Goal: Information Seeking & Learning: Learn about a topic

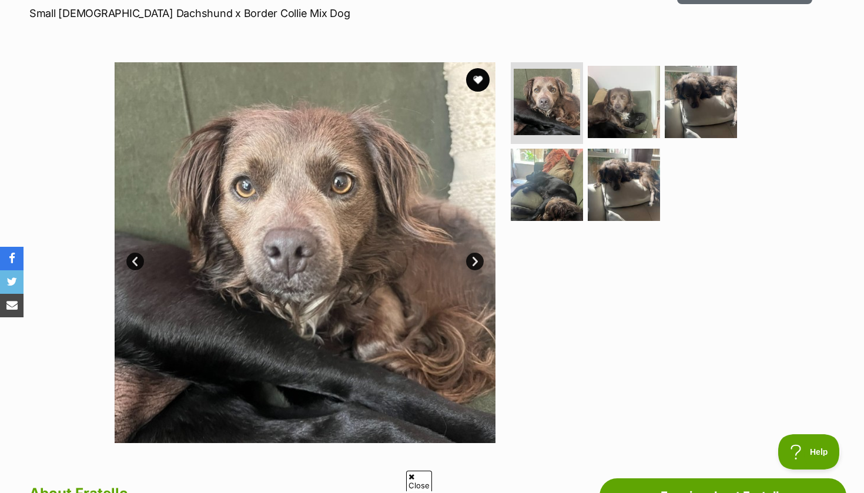
click at [477, 262] on link "Next" at bounding box center [475, 262] width 18 height 18
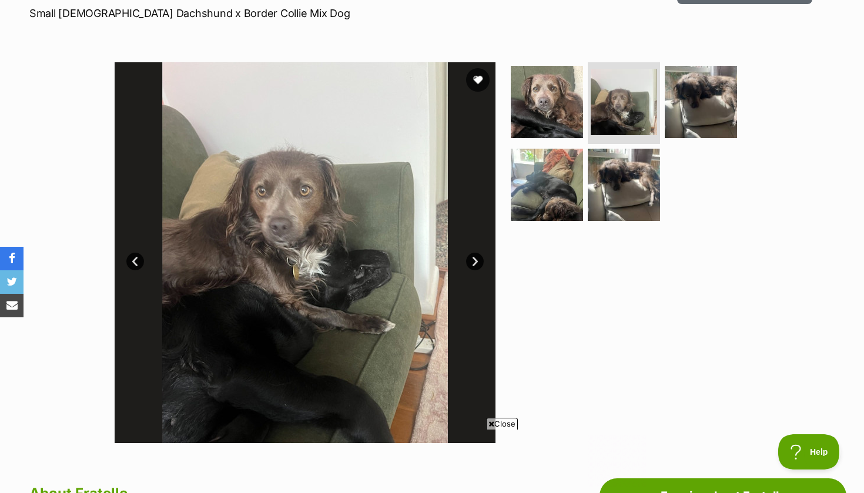
click at [477, 262] on link "Next" at bounding box center [475, 262] width 18 height 18
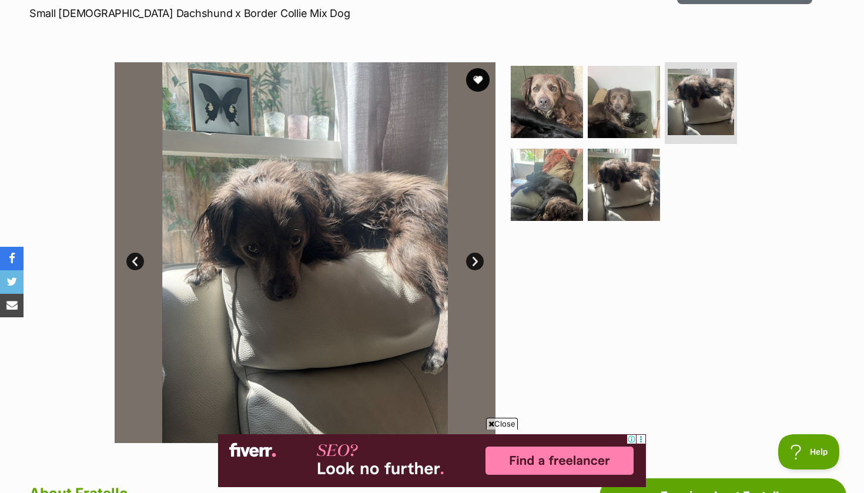
click at [476, 262] on link "Next" at bounding box center [475, 262] width 18 height 18
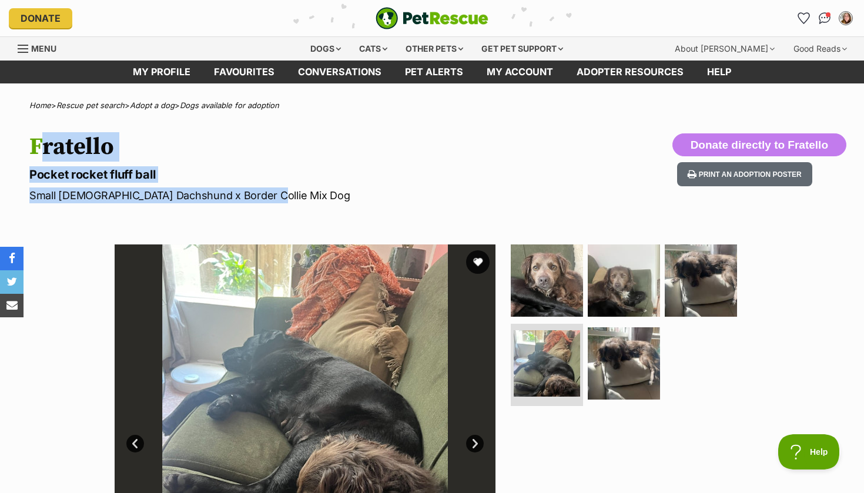
drag, startPoint x: 29, startPoint y: 142, endPoint x: 257, endPoint y: 192, distance: 233.1
click at [257, 193] on hgroup "Fratello Pocket rocket fluff ball Small Male Dachshund x Border Collie Mix Dog" at bounding box center [277, 168] width 497 height 70
copy hgroup "Fratello Pocket rocket fluff ball Small Male Dachshund x Border Collie Mix Dog"
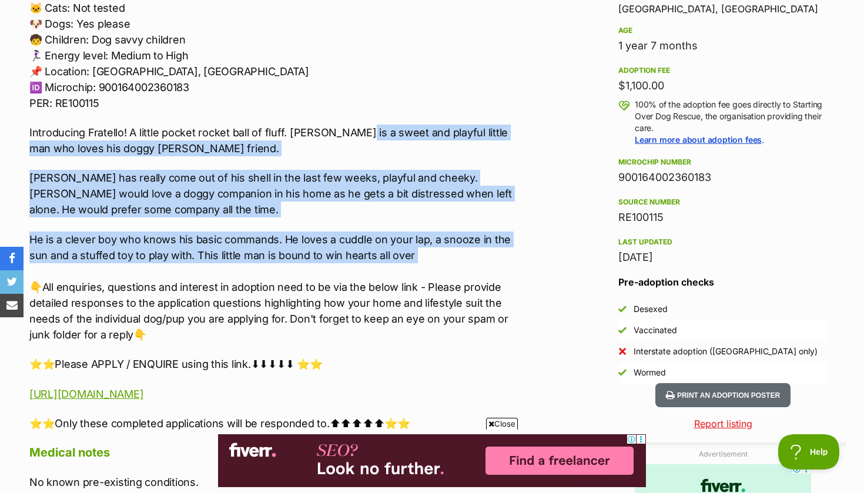
drag, startPoint x: 342, startPoint y: 135, endPoint x: 438, endPoint y: 268, distance: 164.2
click at [438, 268] on div "🏡🐶Seeking Forever Home🐶🏡 Name: Fratello Breed: Dachshund x Border Collie mix Ge…" at bounding box center [272, 168] width 486 height 527
copy div "sweet and playful little man who loves his doggy foster friend. Fratello has re…"
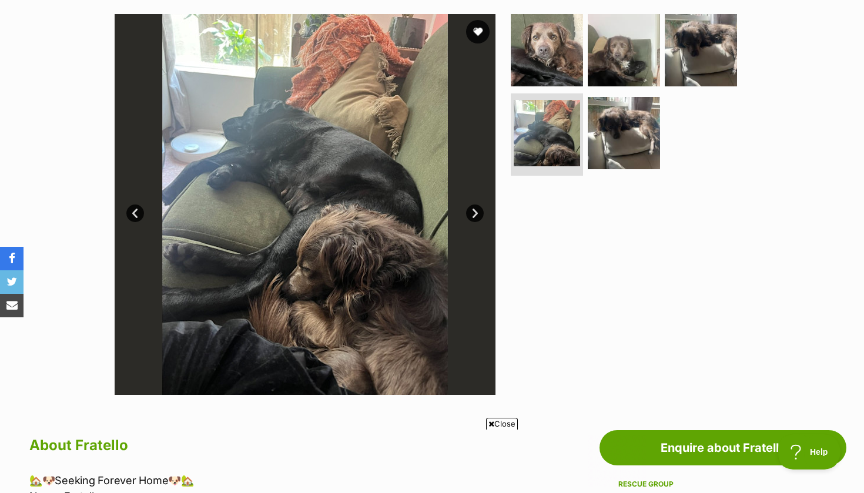
click at [476, 208] on link "Next" at bounding box center [475, 214] width 18 height 18
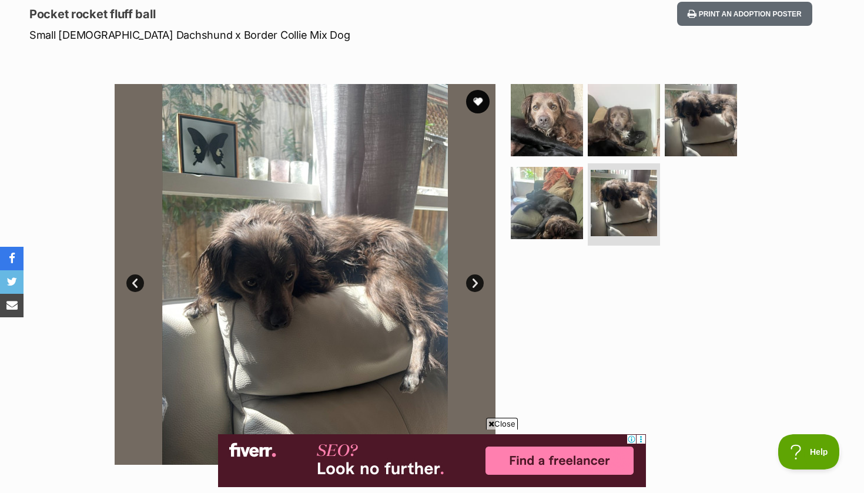
scroll to position [93, 0]
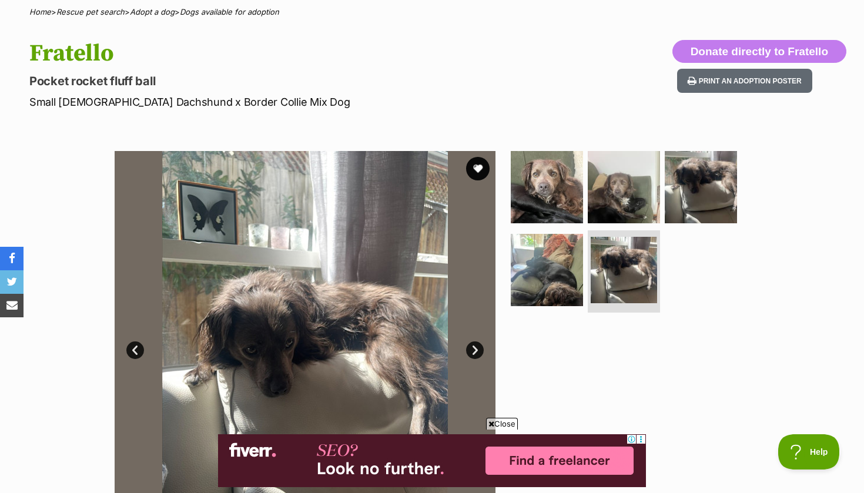
click at [477, 353] on link "Next" at bounding box center [475, 351] width 18 height 18
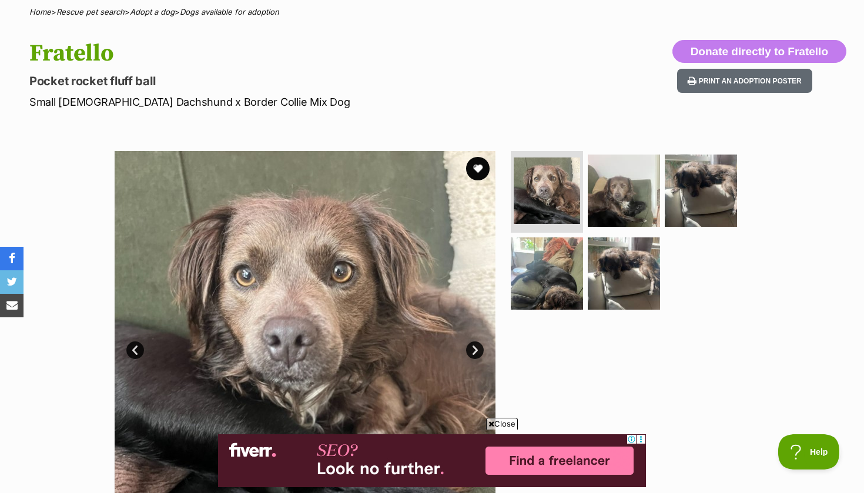
click at [477, 353] on link "Next" at bounding box center [475, 351] width 18 height 18
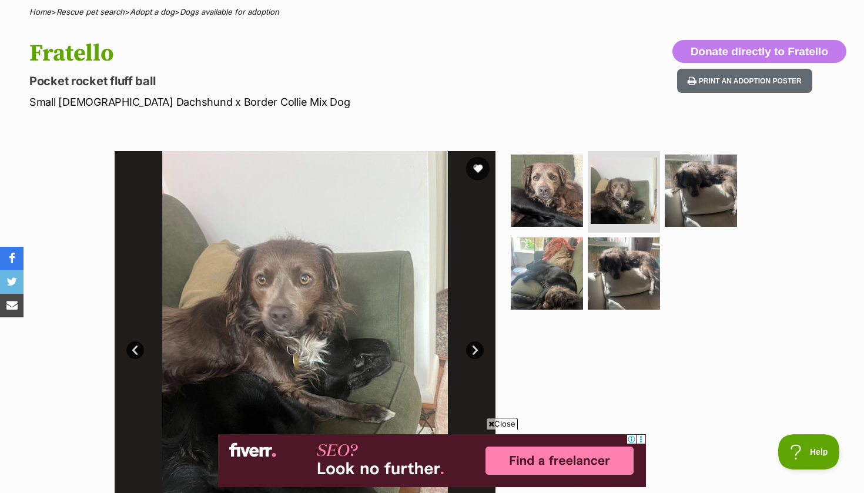
click at [477, 353] on link "Next" at bounding box center [475, 351] width 18 height 18
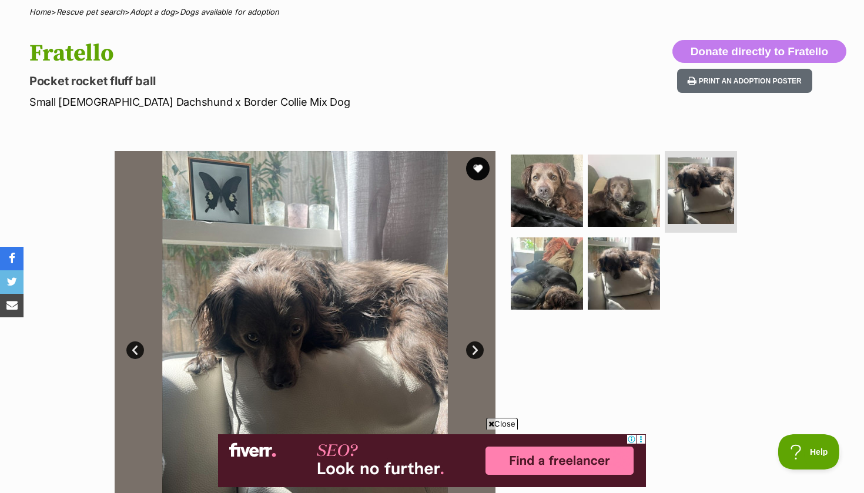
click at [477, 353] on link "Next" at bounding box center [475, 351] width 18 height 18
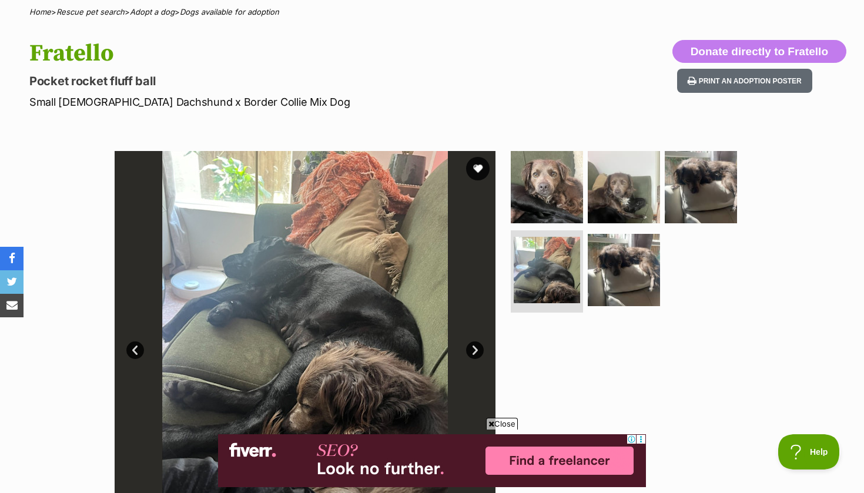
click at [477, 353] on link "Next" at bounding box center [475, 351] width 18 height 18
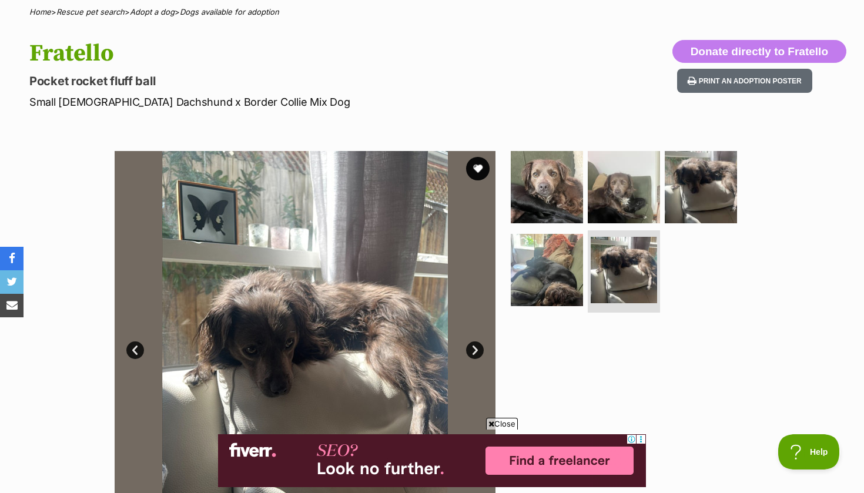
click at [477, 353] on link "Next" at bounding box center [475, 351] width 18 height 18
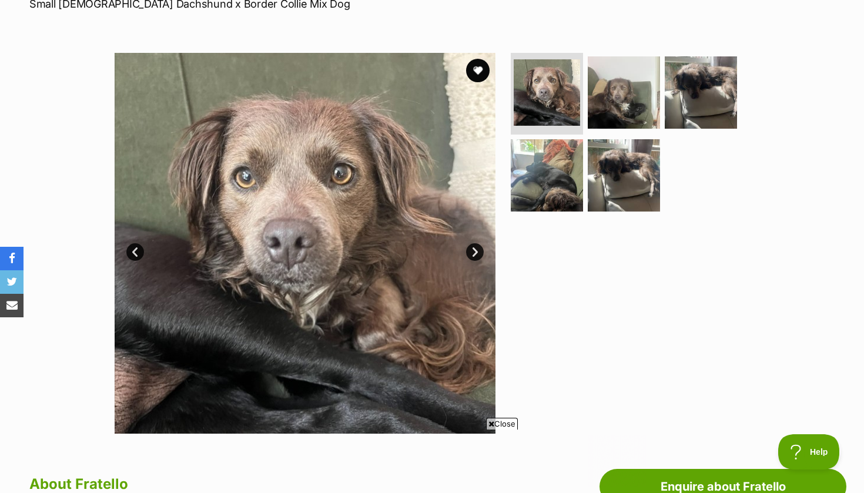
scroll to position [0, 0]
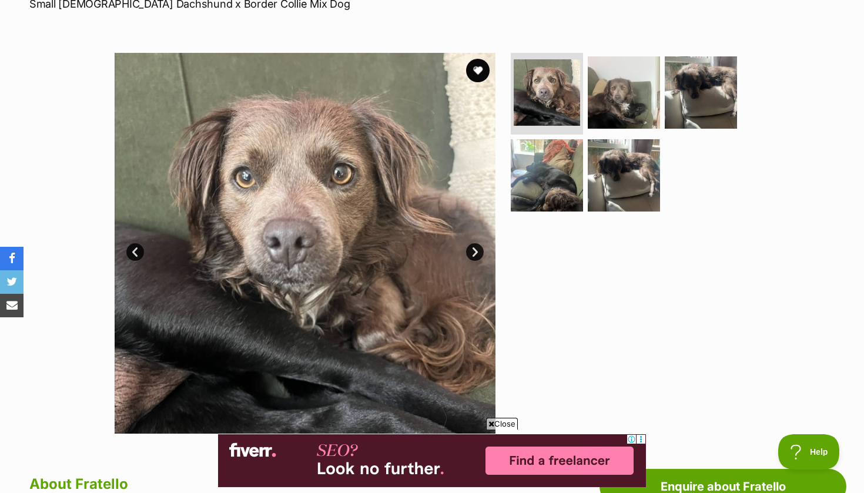
click at [476, 255] on link "Next" at bounding box center [475, 252] width 18 height 18
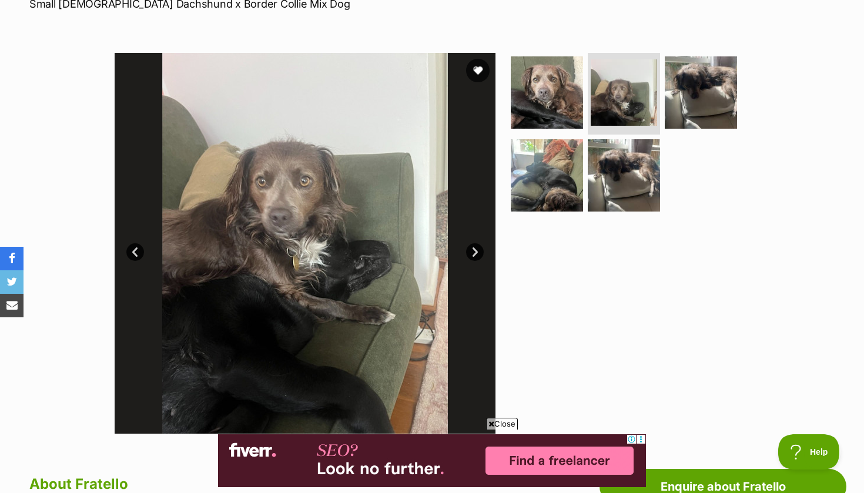
click at [474, 255] on link "Next" at bounding box center [475, 252] width 18 height 18
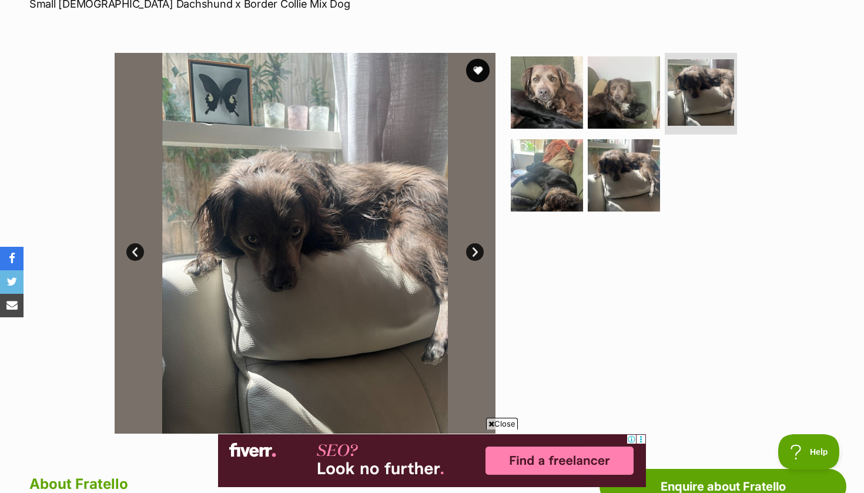
click at [472, 255] on link "Next" at bounding box center [475, 252] width 18 height 18
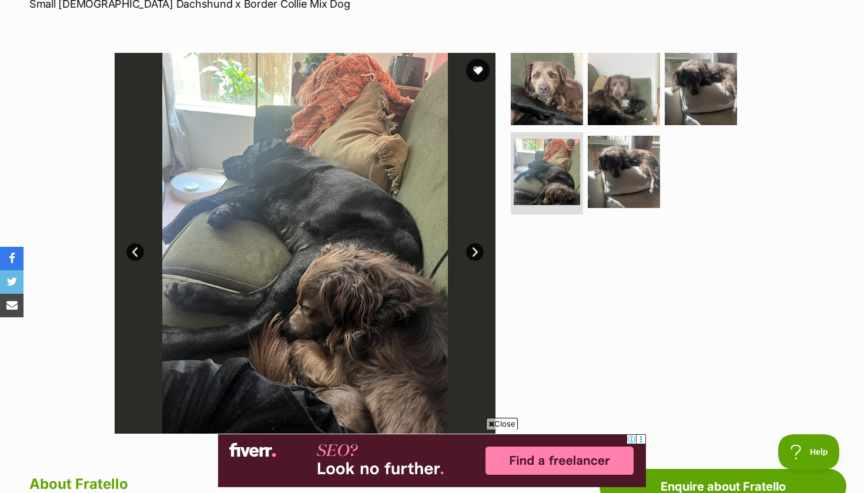
click at [472, 255] on link "Next" at bounding box center [475, 252] width 18 height 18
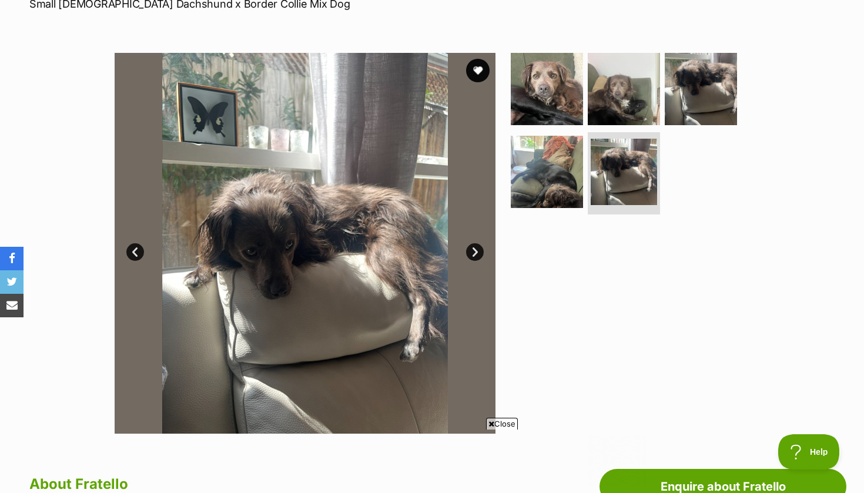
click at [473, 255] on link "Next" at bounding box center [475, 252] width 18 height 18
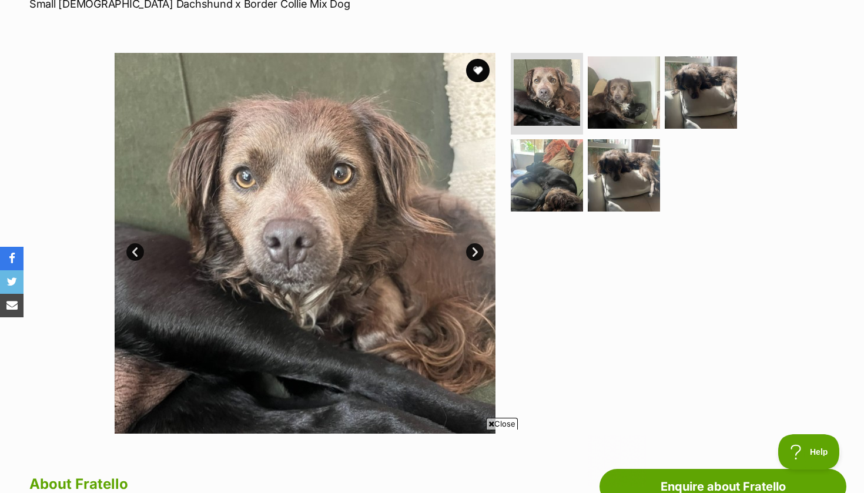
click at [473, 256] on link "Next" at bounding box center [475, 252] width 18 height 18
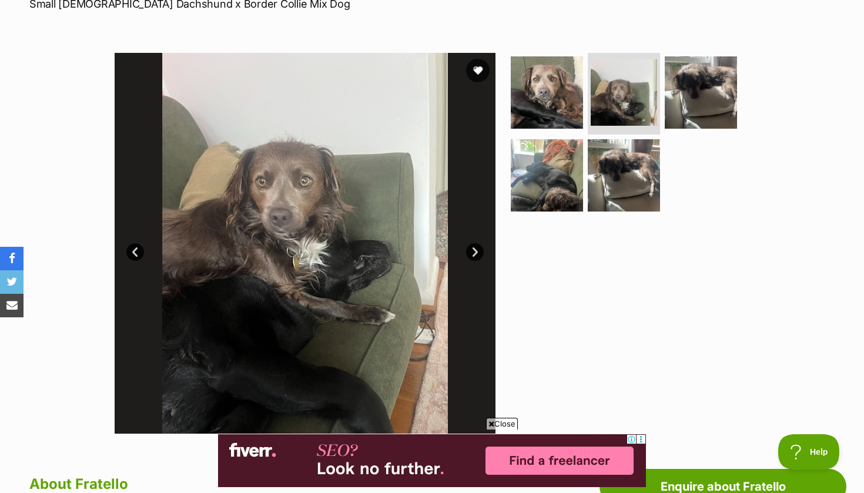
scroll to position [72, 0]
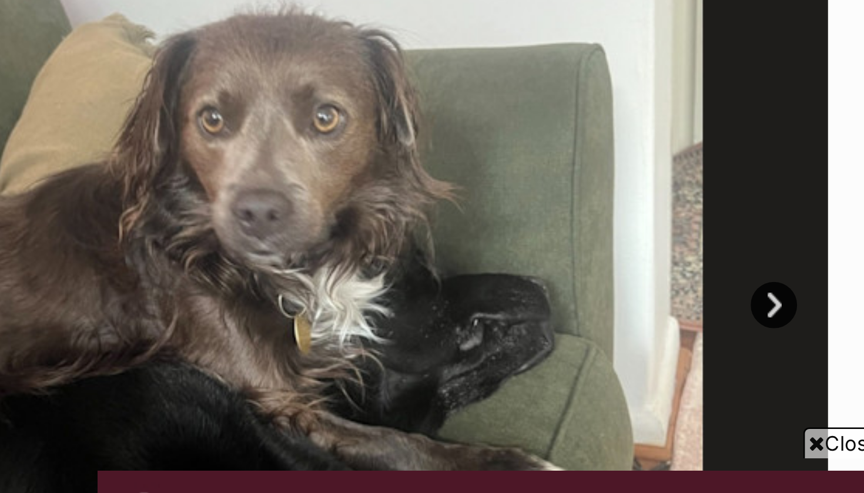
click at [466, 363] on link "Next" at bounding box center [475, 372] width 18 height 18
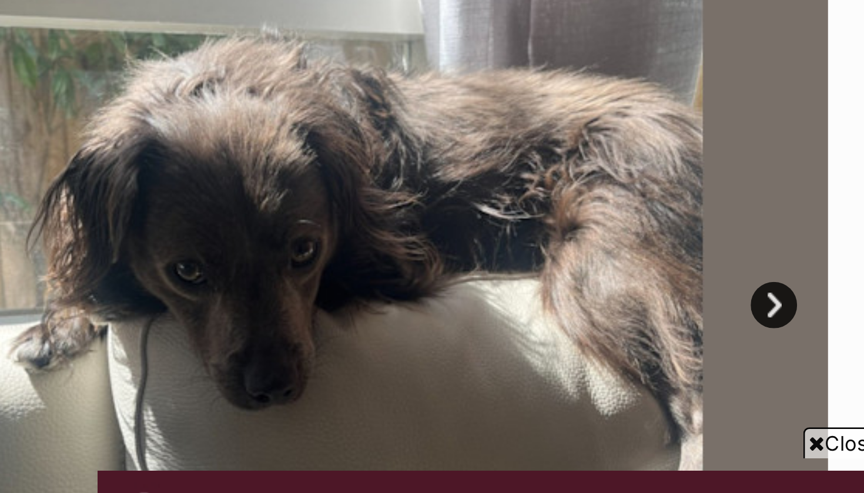
scroll to position [266, 0]
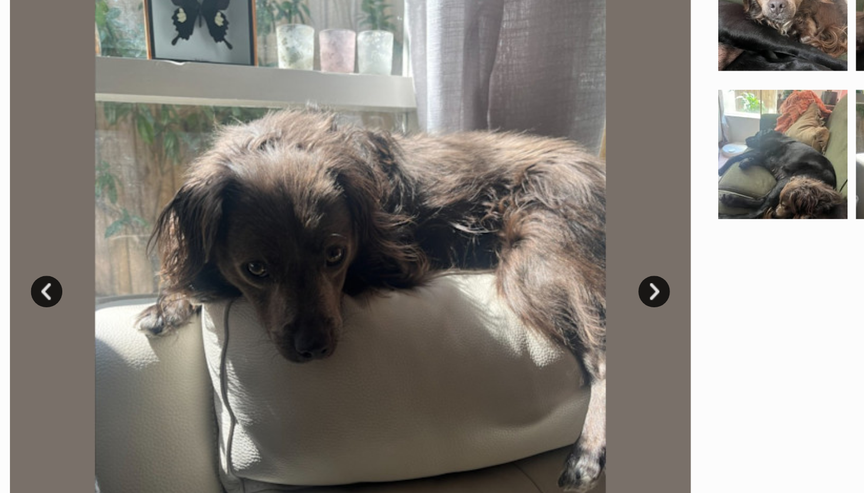
click at [466, 169] on link "Next" at bounding box center [475, 178] width 18 height 18
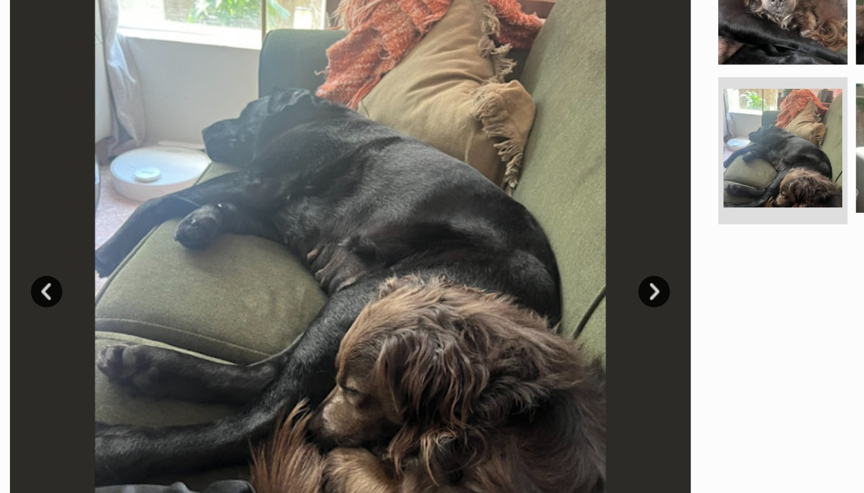
click at [466, 169] on link "Next" at bounding box center [475, 178] width 18 height 18
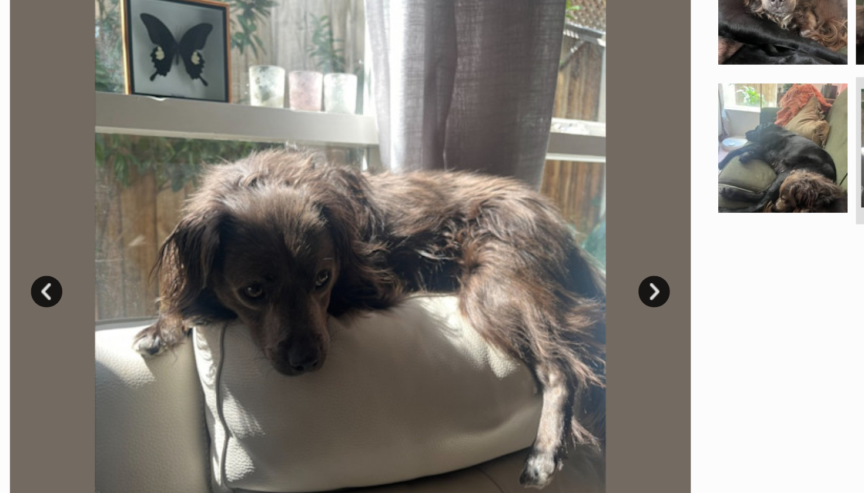
click at [466, 169] on link "Next" at bounding box center [475, 178] width 18 height 18
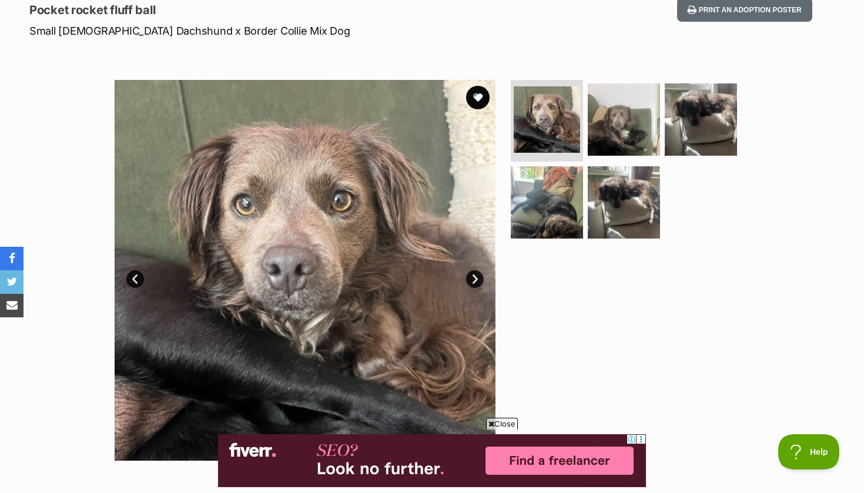
scroll to position [153, 0]
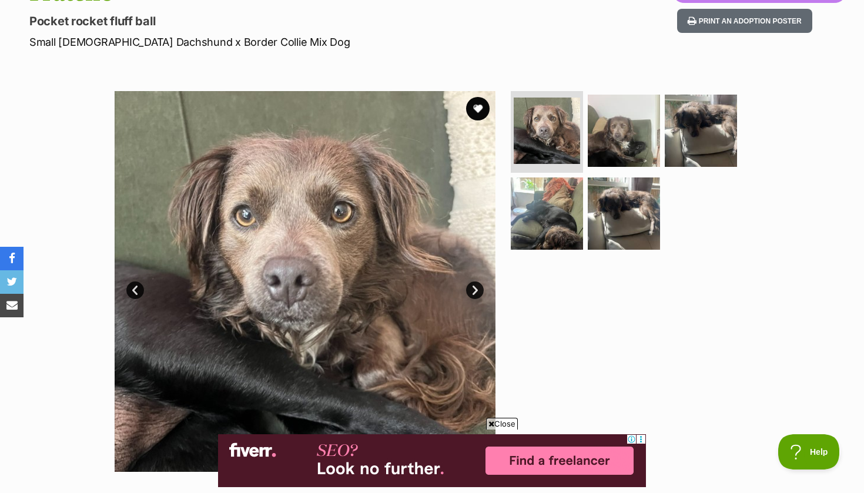
click at [472, 290] on link "Next" at bounding box center [475, 291] width 18 height 18
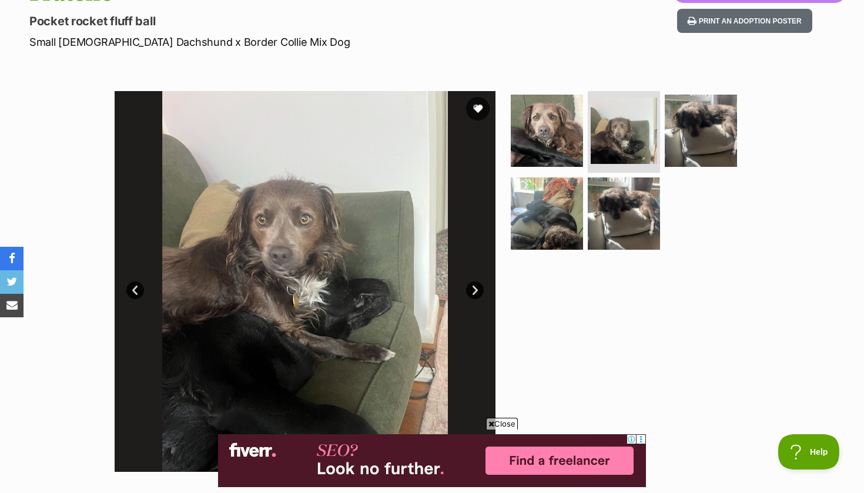
click at [472, 290] on link "Next" at bounding box center [475, 291] width 18 height 18
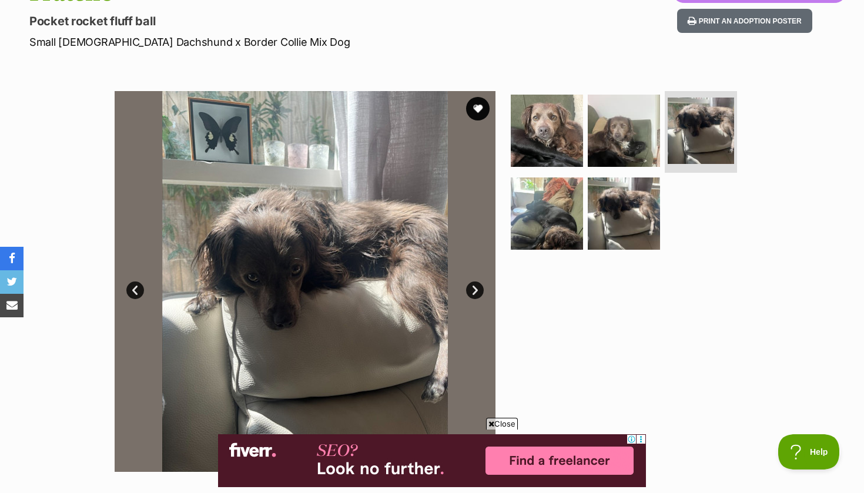
click at [472, 290] on link "Next" at bounding box center [475, 291] width 18 height 18
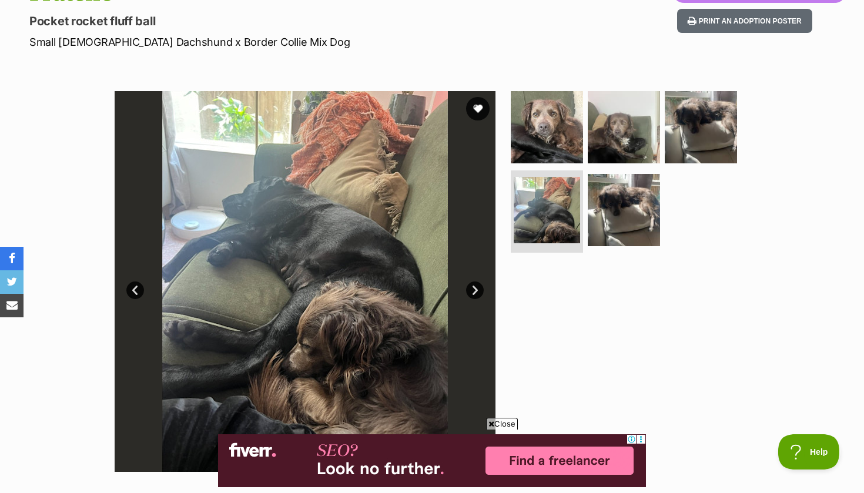
scroll to position [0, 0]
click at [476, 292] on link "Next" at bounding box center [475, 291] width 18 height 18
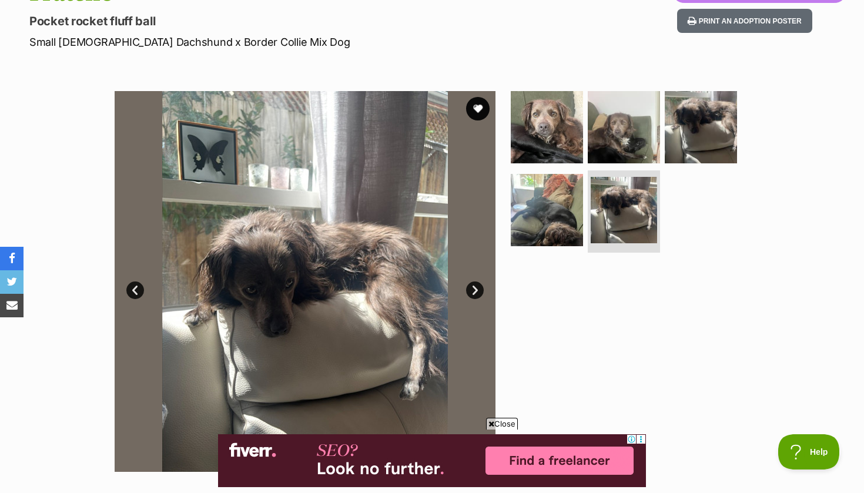
click at [479, 289] on link "Next" at bounding box center [475, 291] width 18 height 18
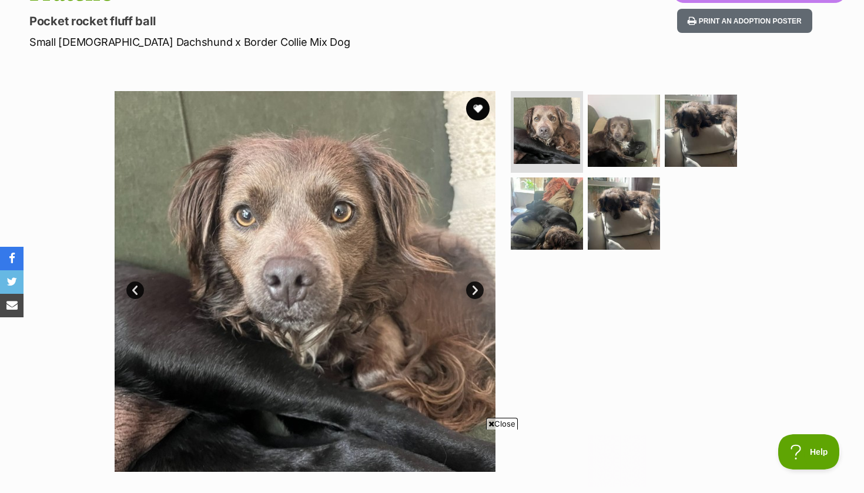
click at [481, 289] on link "Next" at bounding box center [475, 291] width 18 height 18
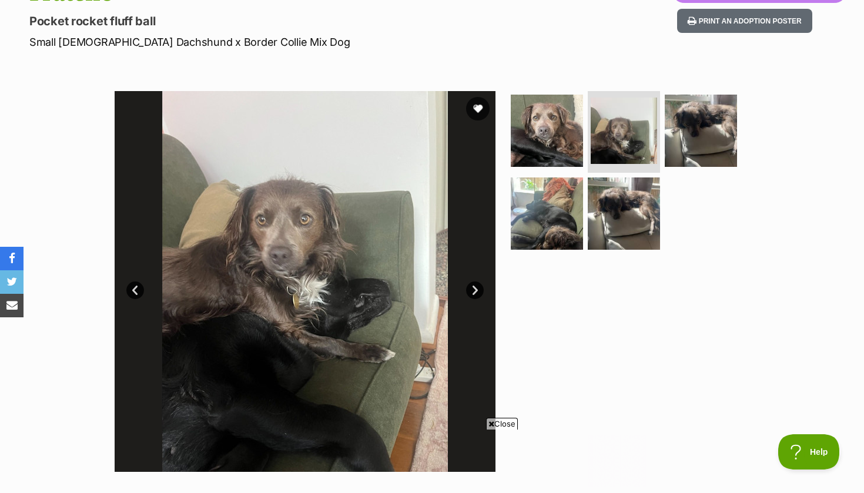
click at [482, 290] on link "Next" at bounding box center [475, 291] width 18 height 18
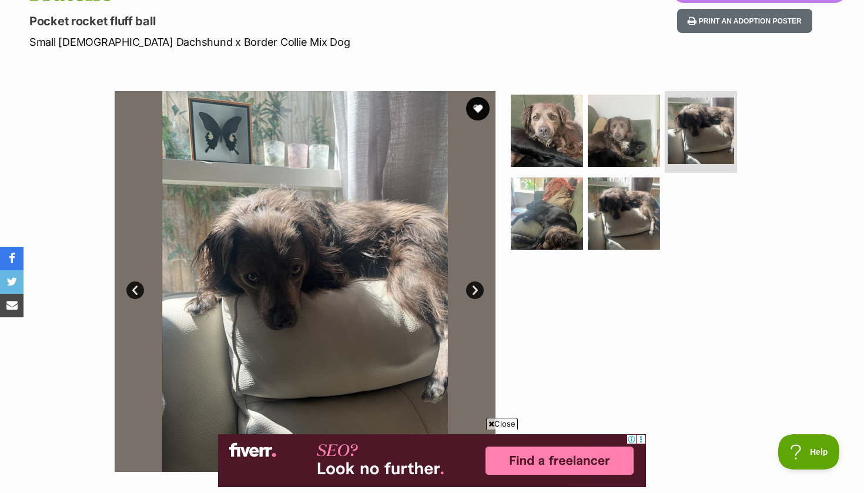
click at [482, 291] on link "Next" at bounding box center [475, 291] width 18 height 18
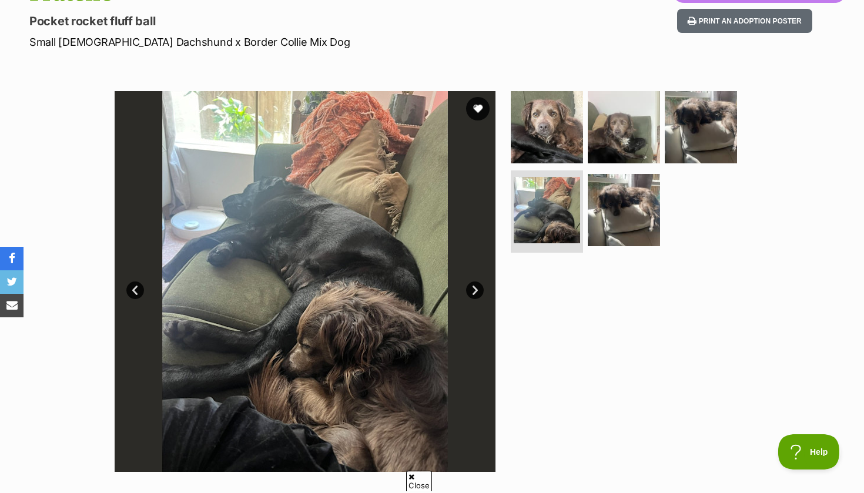
click at [473, 293] on link "Next" at bounding box center [475, 291] width 18 height 18
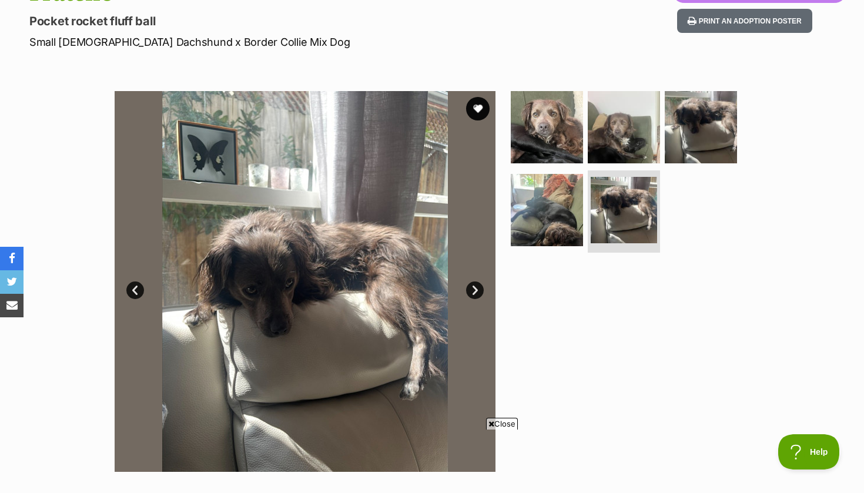
click at [473, 293] on link "Next" at bounding box center [475, 291] width 18 height 18
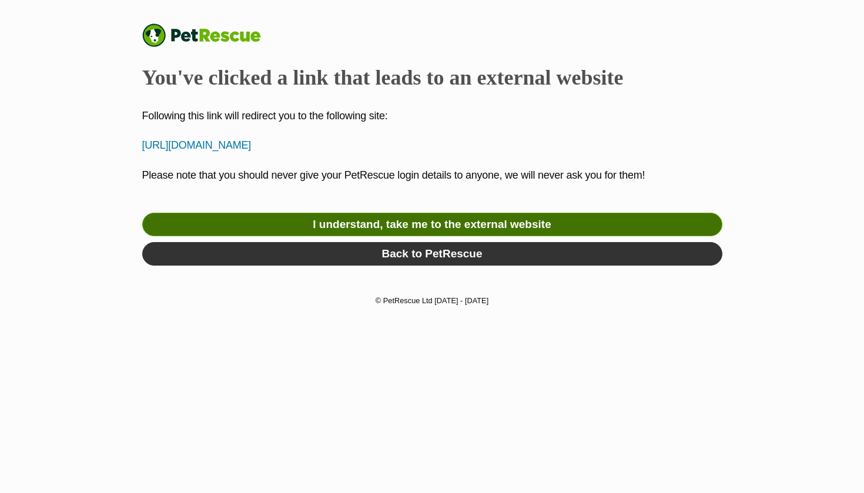
click at [437, 228] on link "I understand, take me to the external website" at bounding box center [432, 225] width 580 height 24
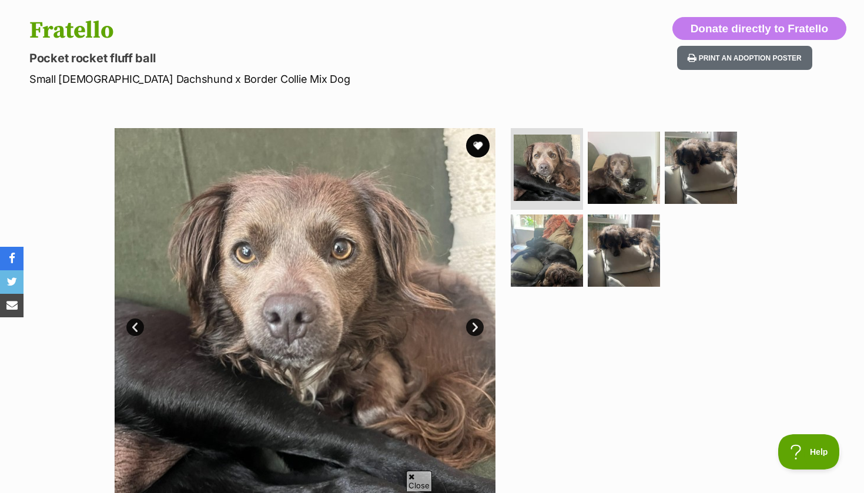
click at [478, 329] on link "Next" at bounding box center [475, 328] width 18 height 18
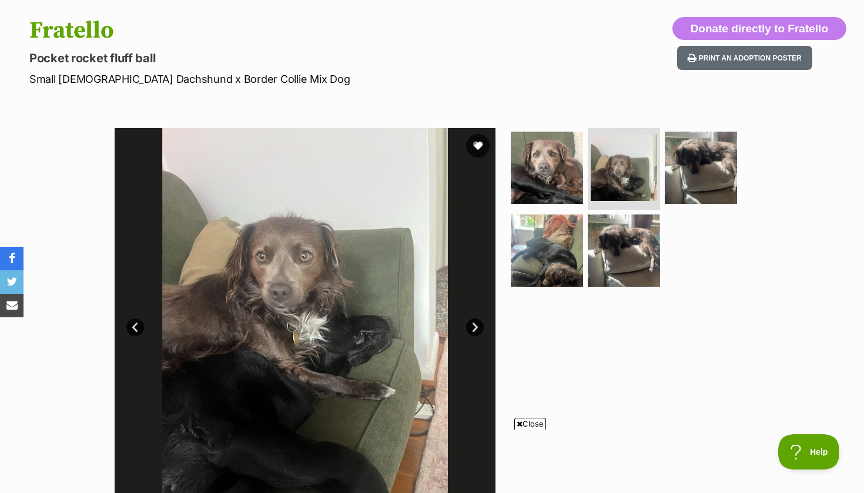
click at [478, 329] on link "Next" at bounding box center [475, 328] width 18 height 18
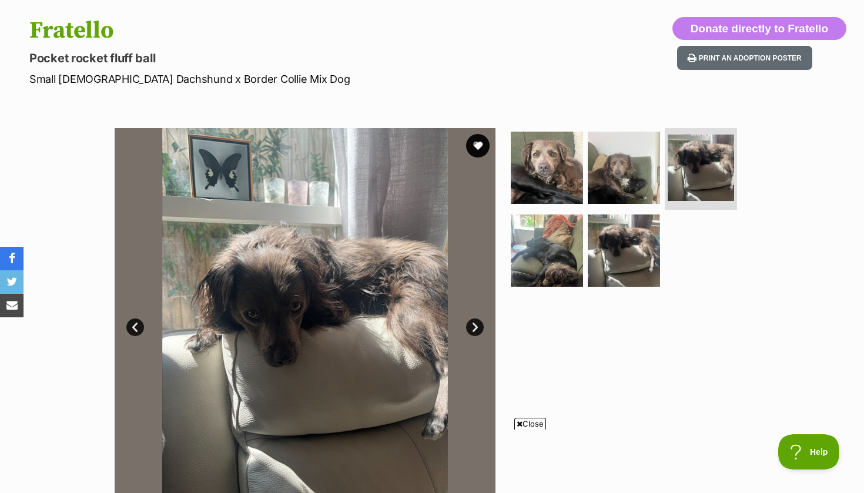
click at [478, 329] on link "Next" at bounding box center [475, 328] width 18 height 18
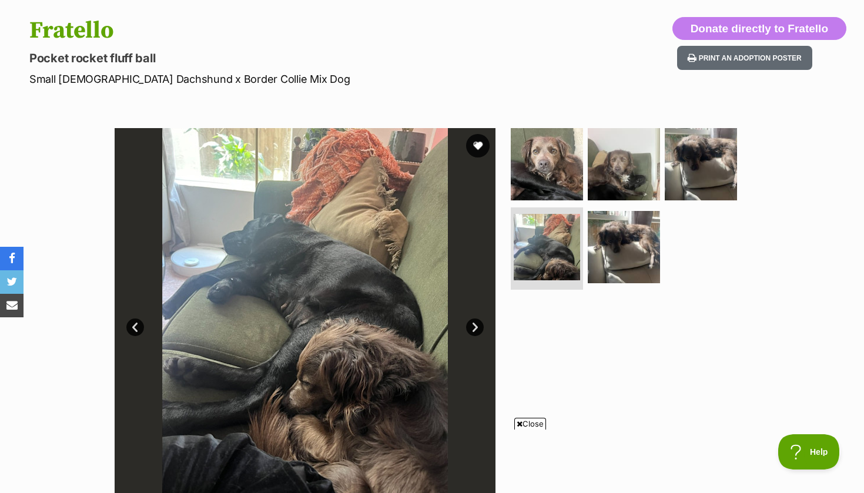
click at [478, 328] on link "Next" at bounding box center [475, 328] width 18 height 18
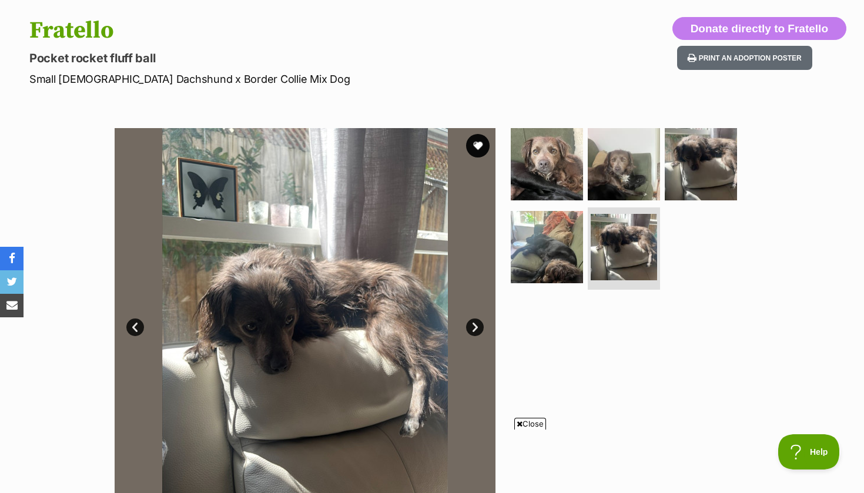
click at [478, 328] on link "Next" at bounding box center [475, 328] width 18 height 18
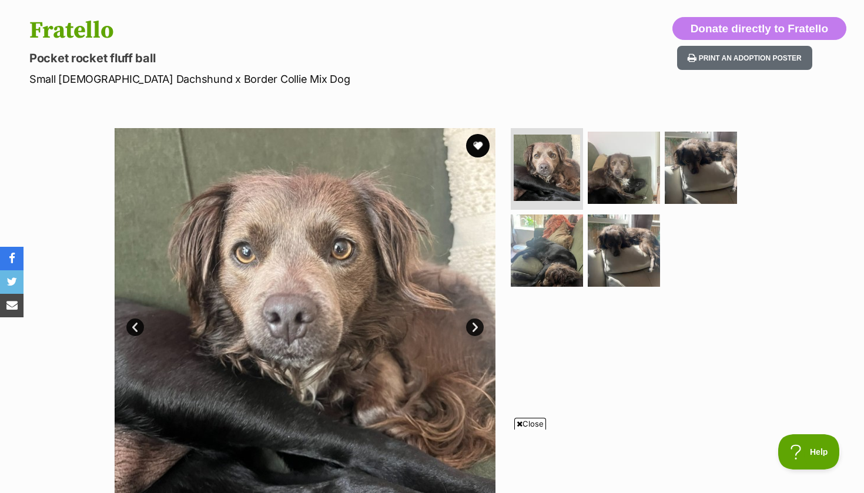
click at [478, 327] on link "Next" at bounding box center [475, 328] width 18 height 18
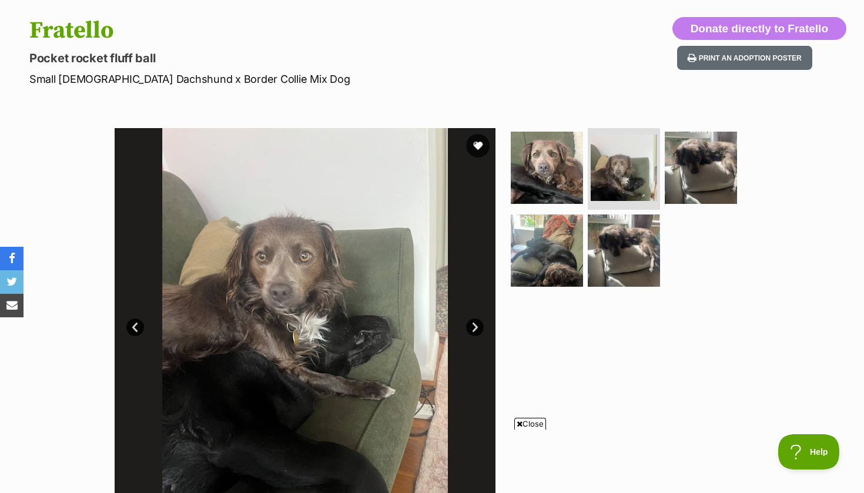
click at [478, 328] on link "Next" at bounding box center [475, 328] width 18 height 18
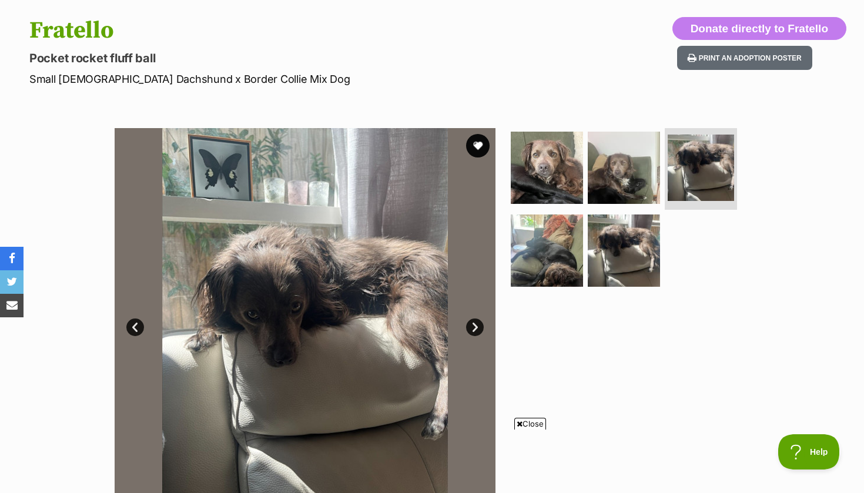
click at [472, 316] on img at bounding box center [305, 318] width 381 height 381
click at [479, 326] on link "Next" at bounding box center [475, 328] width 18 height 18
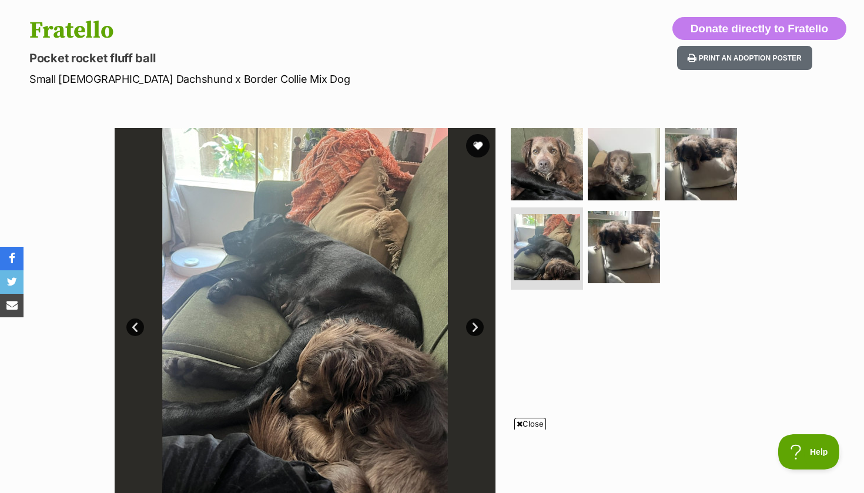
click at [479, 326] on link "Next" at bounding box center [475, 328] width 18 height 18
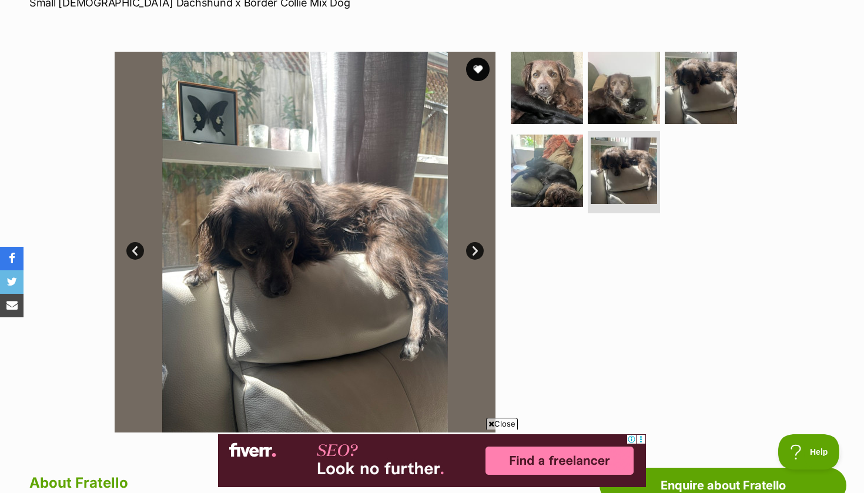
scroll to position [132, 0]
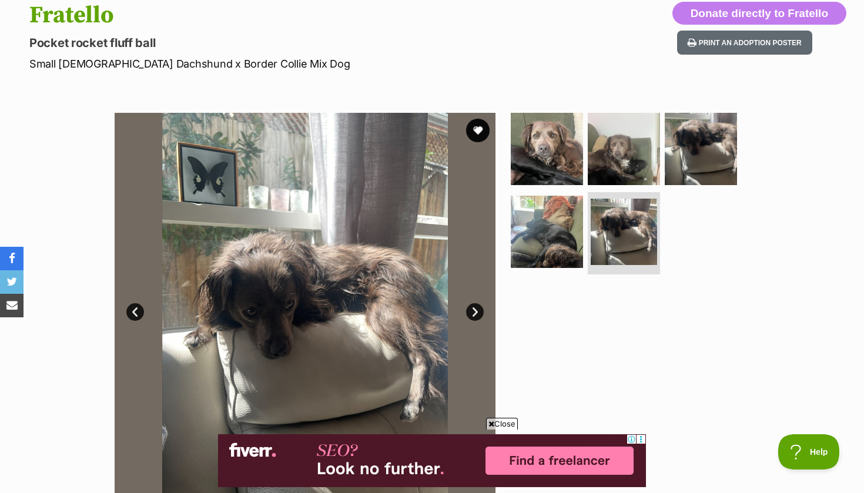
click at [476, 313] on link "Next" at bounding box center [475, 312] width 18 height 18
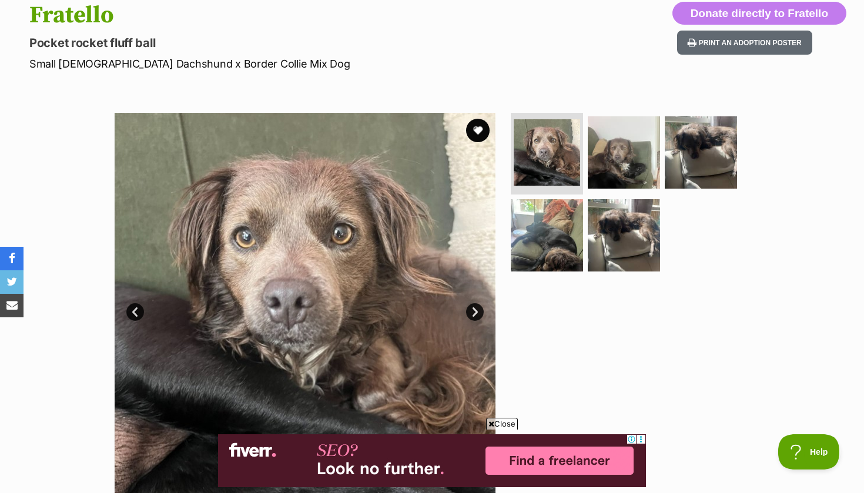
click at [476, 313] on link "Next" at bounding box center [475, 312] width 18 height 18
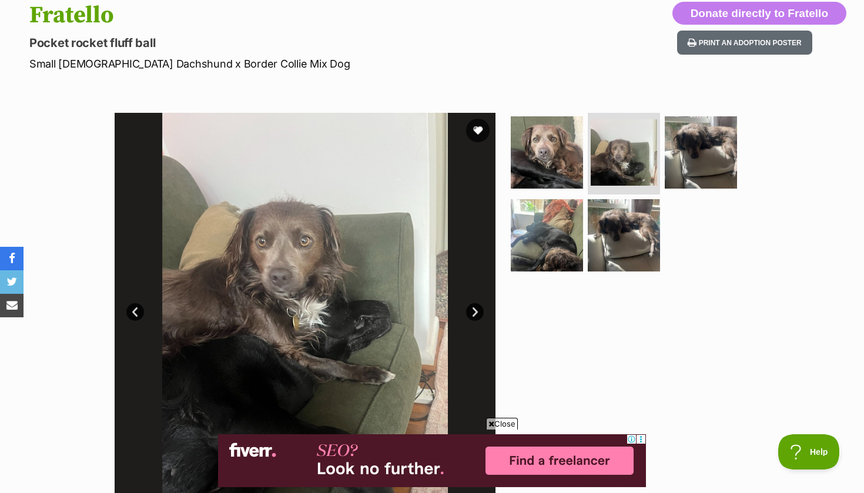
click at [476, 313] on link "Next" at bounding box center [475, 312] width 18 height 18
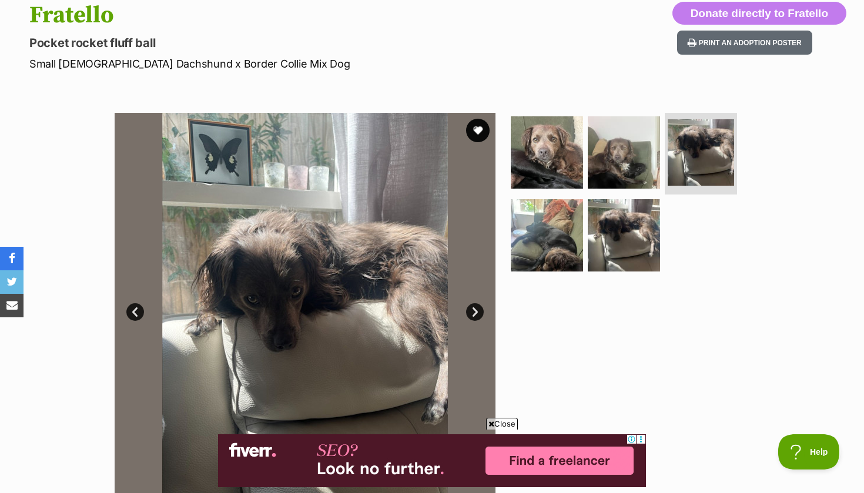
click at [476, 313] on link "Next" at bounding box center [475, 312] width 18 height 18
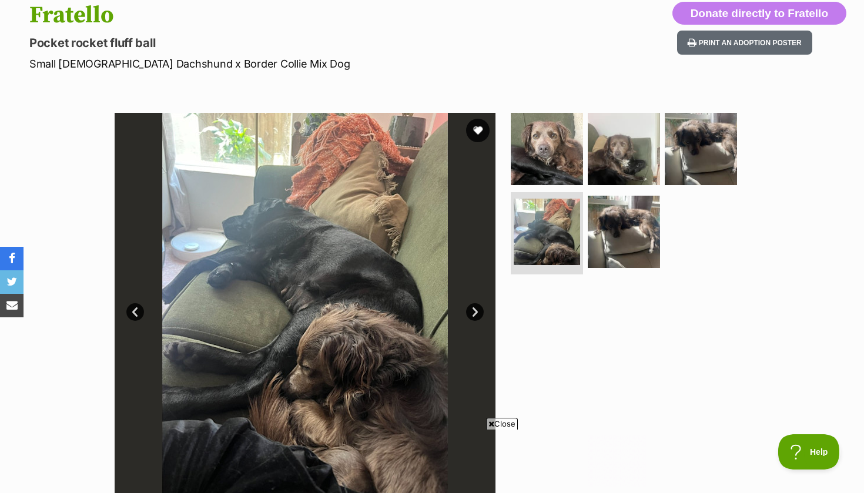
scroll to position [0, 0]
click at [477, 310] on link "Next" at bounding box center [475, 312] width 18 height 18
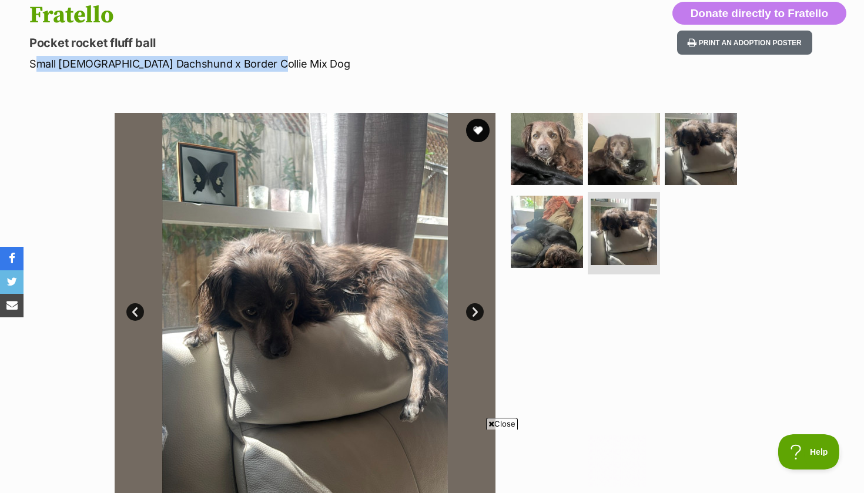
drag, startPoint x: 266, startPoint y: 65, endPoint x: 16, endPoint y: 65, distance: 249.9
click at [16, 65] on div "Fratello Pocket rocket fluff ball Small Male Dachshund x Border Collie Mix Dog …" at bounding box center [432, 37] width 864 height 70
copy p "Small Male Dachshund x Border Collie Mix Dog"
click at [477, 309] on link "Next" at bounding box center [475, 312] width 18 height 18
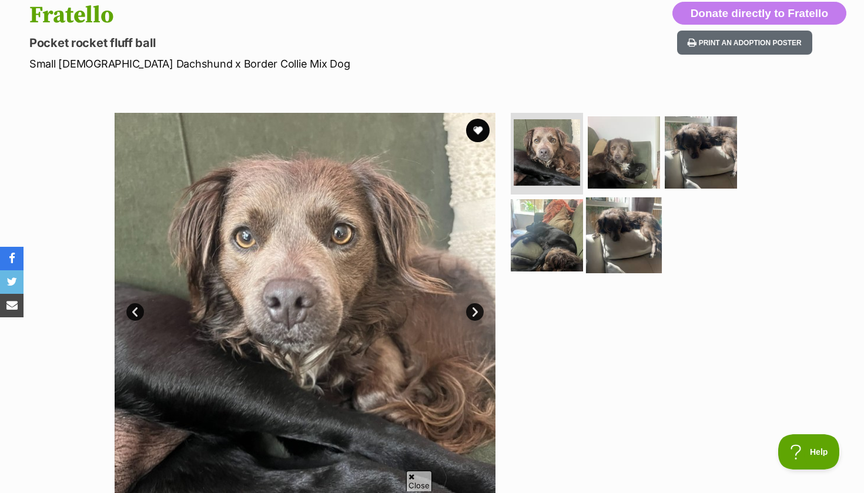
click at [633, 234] on img at bounding box center [624, 236] width 76 height 76
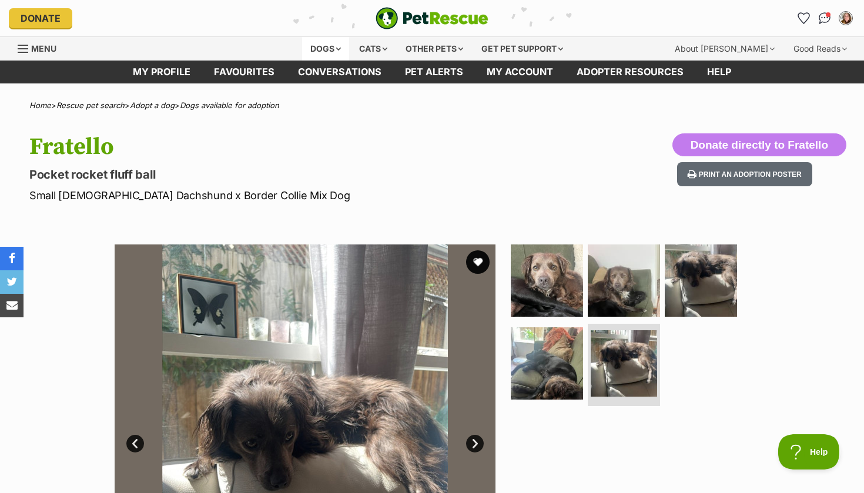
click at [330, 49] on div "Dogs" at bounding box center [325, 49] width 47 height 24
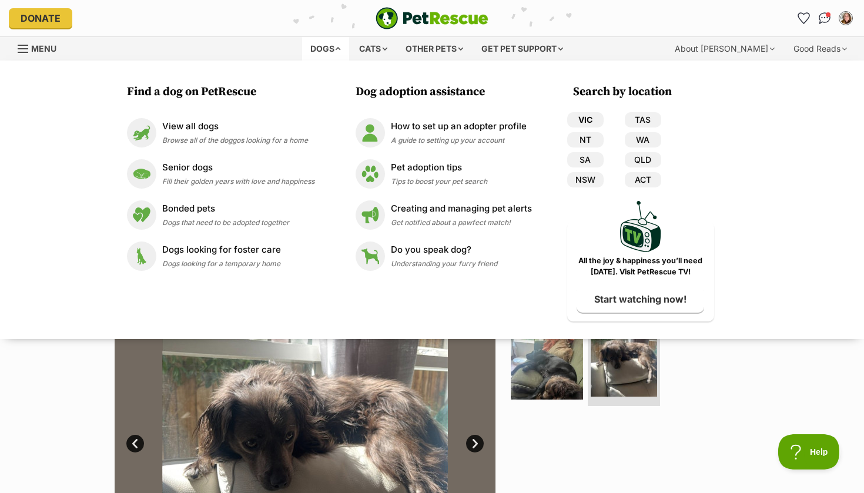
click at [584, 118] on link "VIC" at bounding box center [585, 119] width 36 height 15
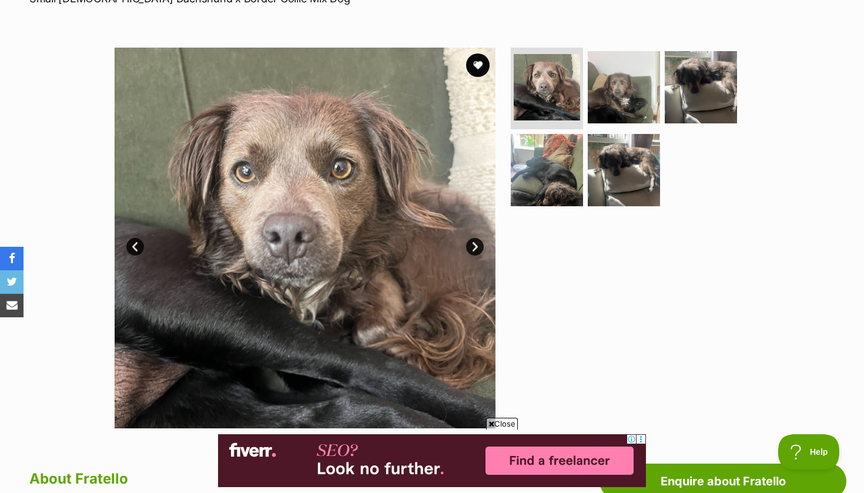
scroll to position [255, 0]
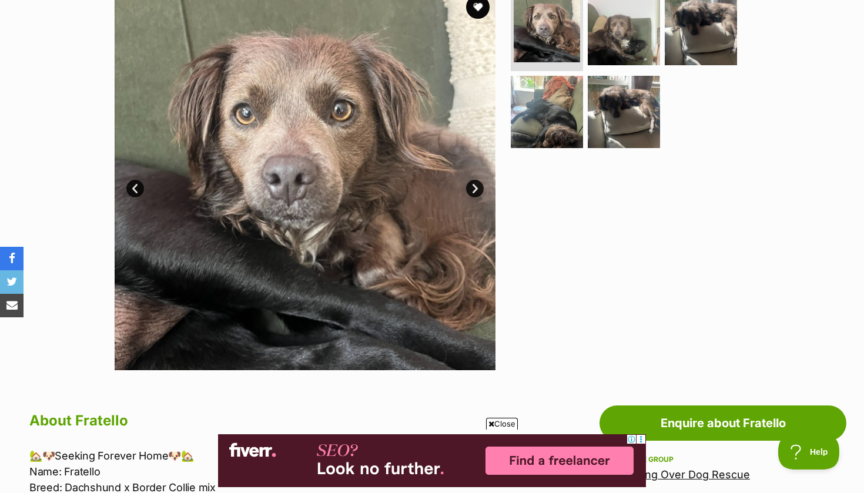
click at [480, 189] on link "Next" at bounding box center [475, 189] width 18 height 18
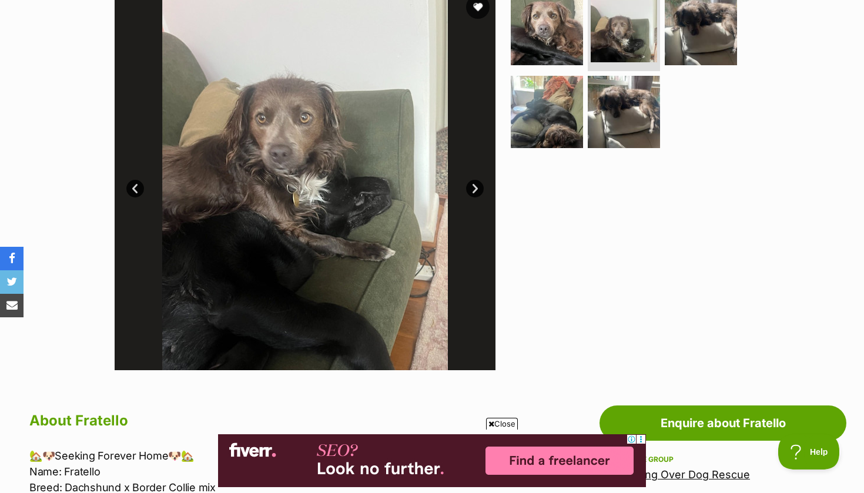
click at [480, 189] on link "Next" at bounding box center [475, 189] width 18 height 18
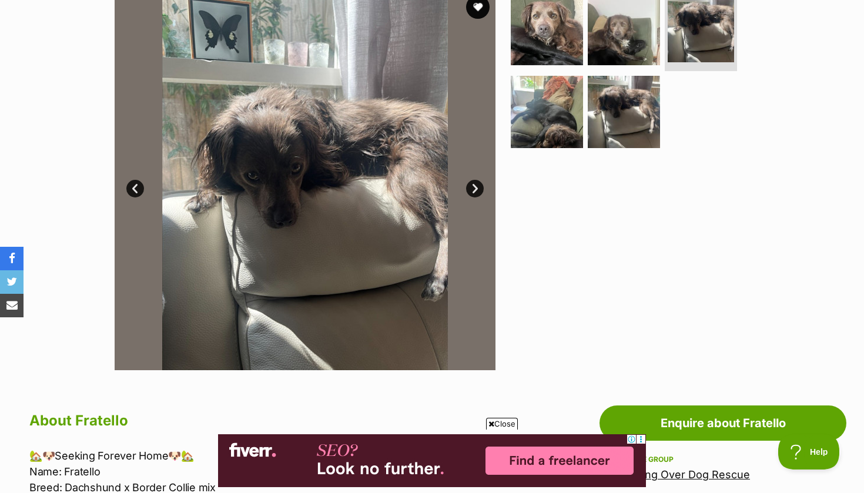
click at [480, 189] on link "Next" at bounding box center [475, 189] width 18 height 18
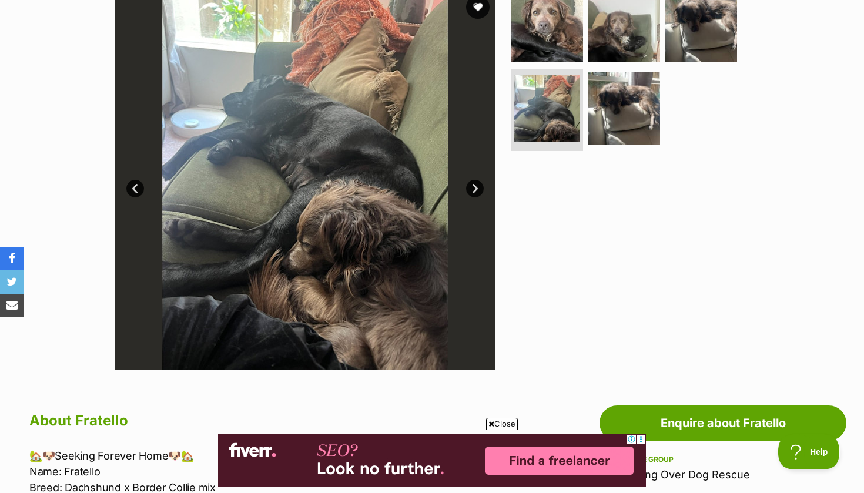
click at [480, 189] on link "Next" at bounding box center [475, 189] width 18 height 18
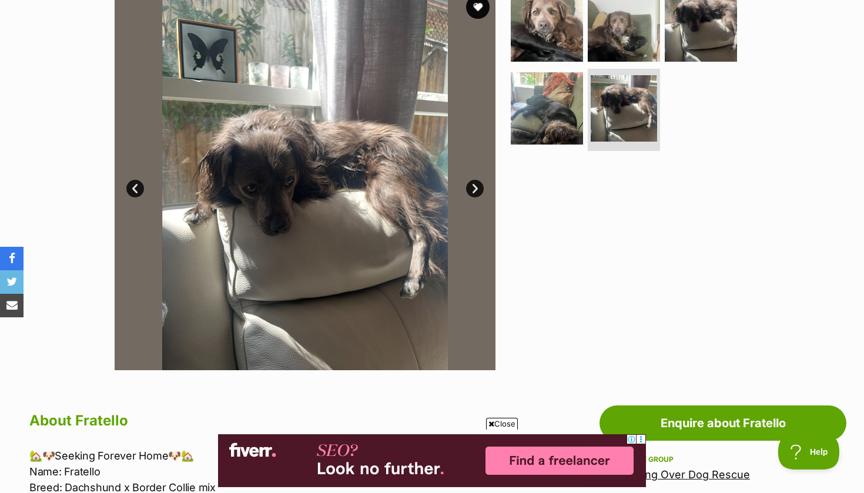
click at [480, 189] on link "Next" at bounding box center [475, 189] width 18 height 18
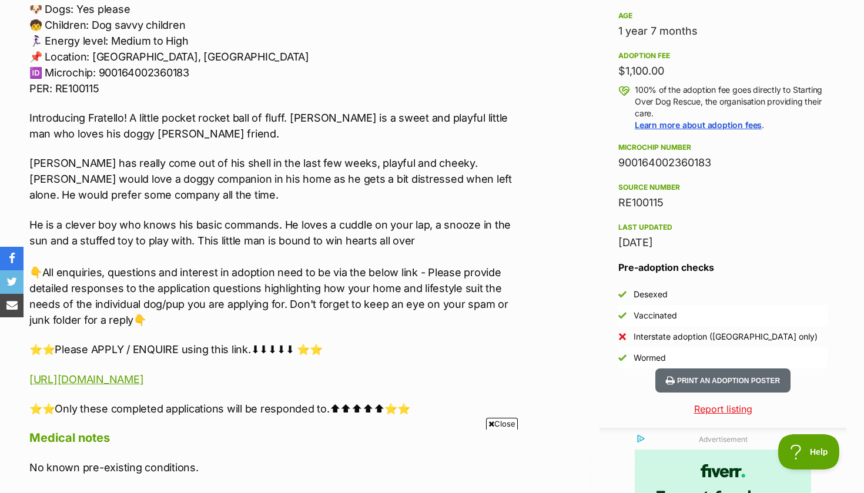
scroll to position [0, 0]
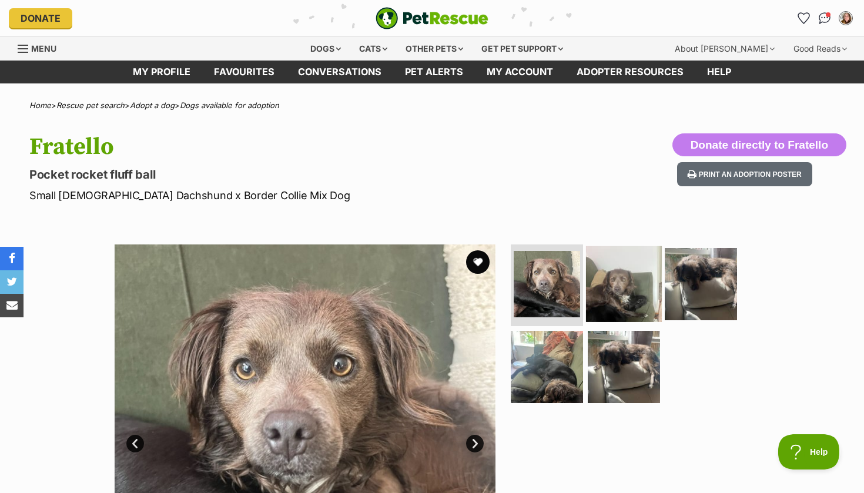
click at [631, 281] on img at bounding box center [624, 284] width 76 height 76
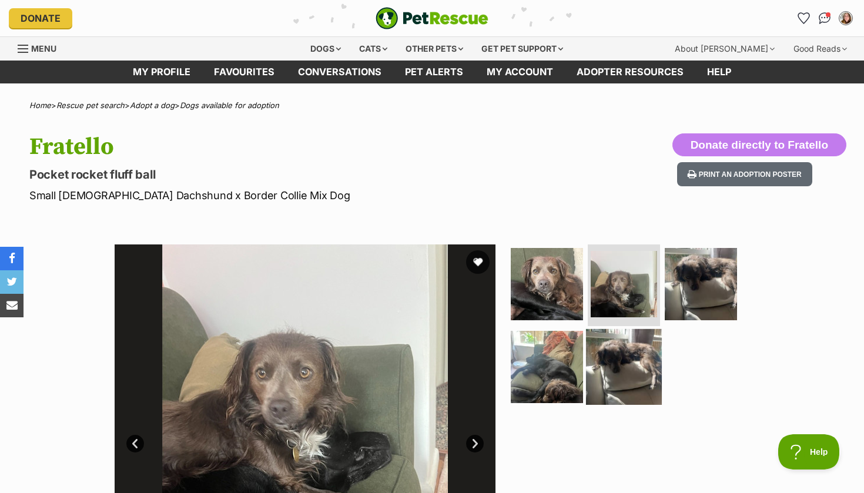
click at [646, 353] on img at bounding box center [624, 367] width 76 height 76
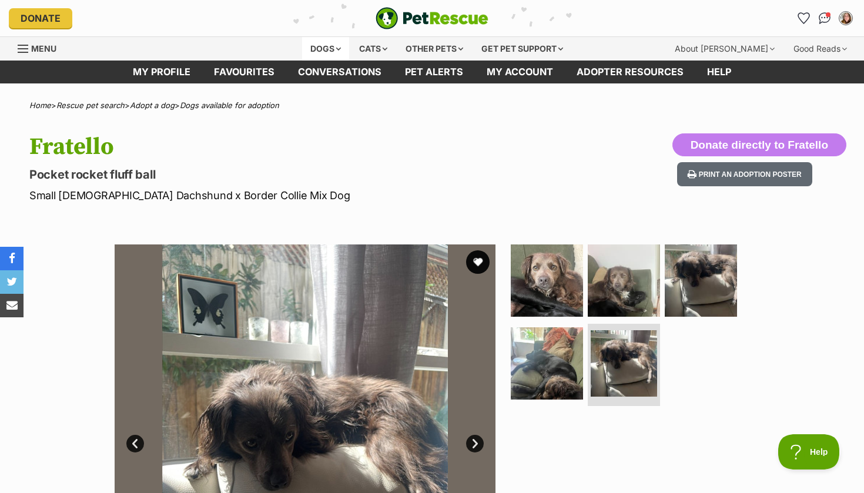
click at [326, 44] on div "Dogs" at bounding box center [325, 49] width 47 height 24
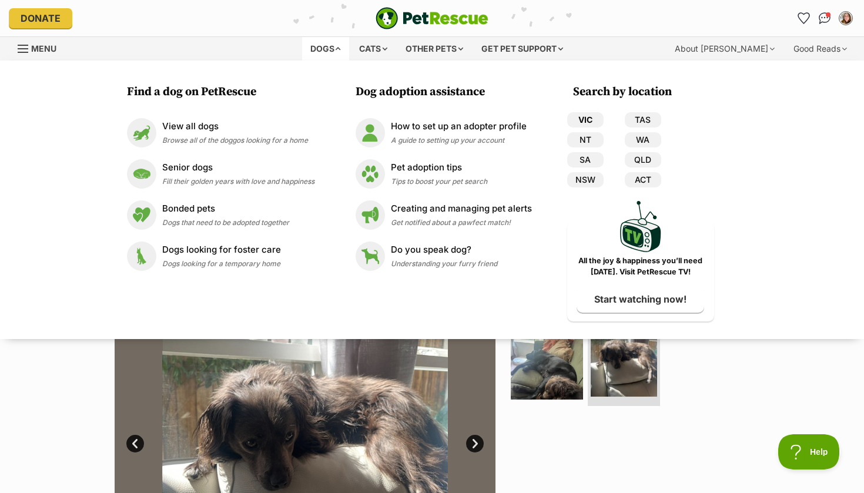
click at [590, 120] on link "VIC" at bounding box center [585, 119] width 36 height 15
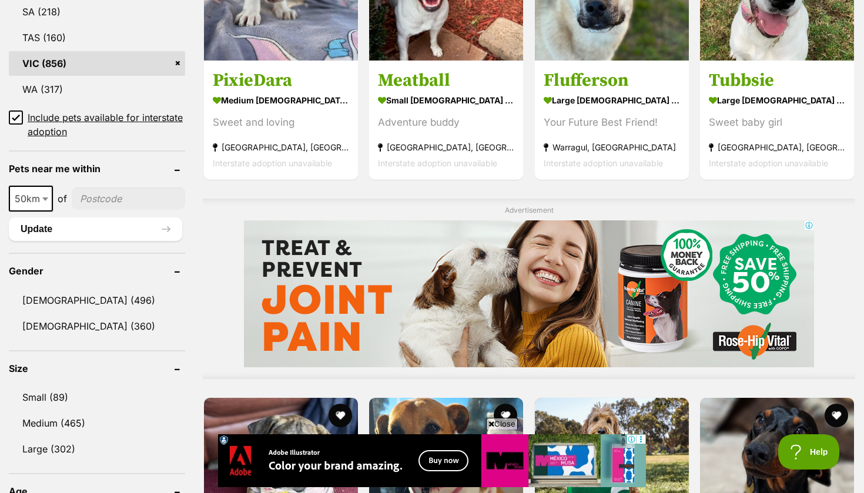
click at [16, 113] on icon at bounding box center [16, 117] width 8 height 8
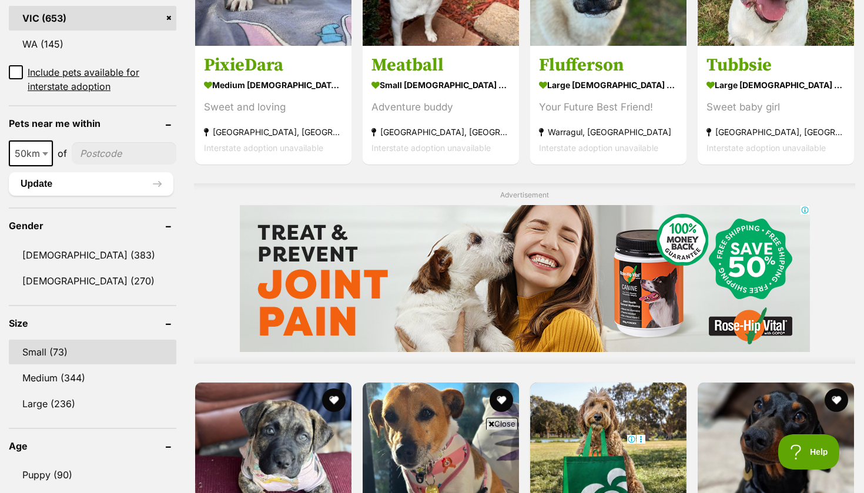
click at [59, 340] on link "Small (73)" at bounding box center [93, 352] width 168 height 25
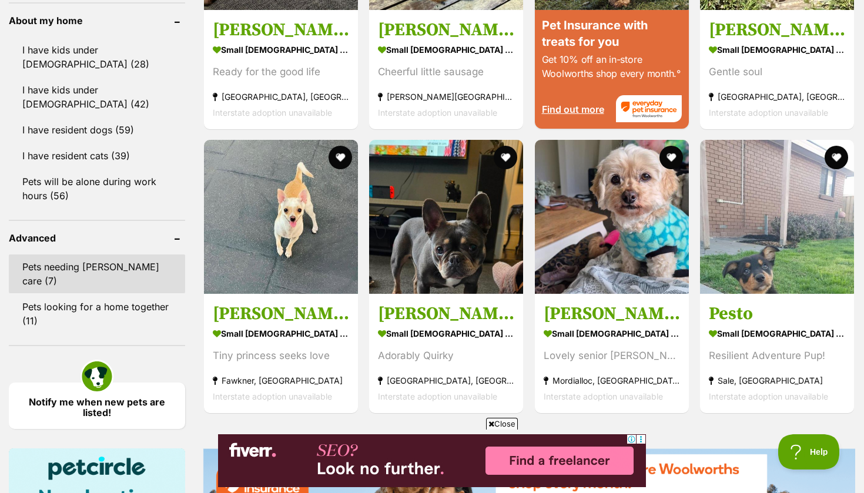
scroll to position [1305, 0]
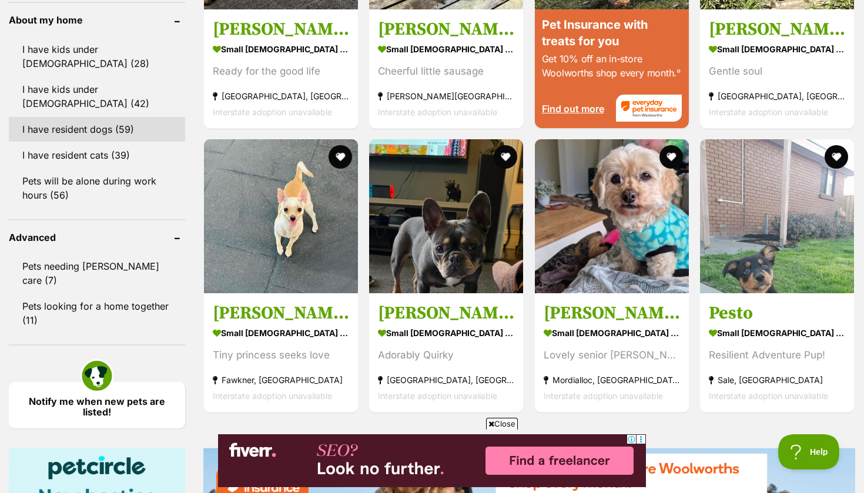
click at [106, 118] on link "I have resident dogs (59)" at bounding box center [97, 129] width 176 height 25
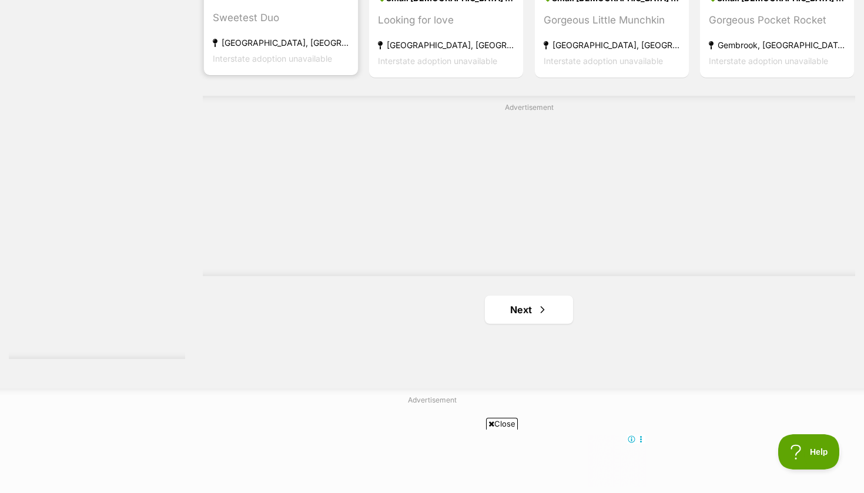
scroll to position [2058, 0]
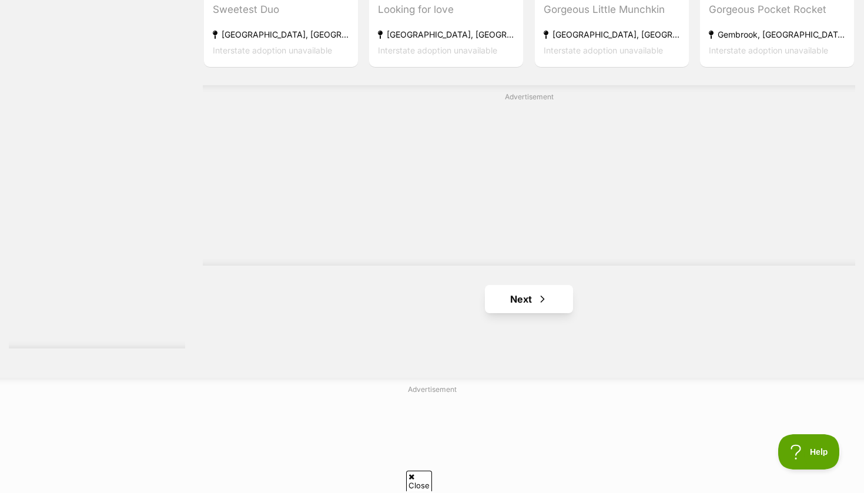
click at [543, 302] on span "Next page" at bounding box center [543, 299] width 12 height 14
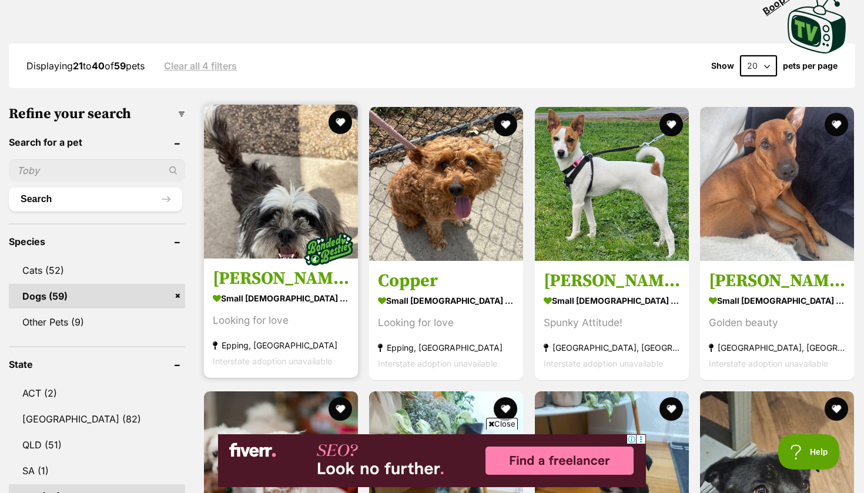
click at [279, 180] on img at bounding box center [281, 182] width 154 height 154
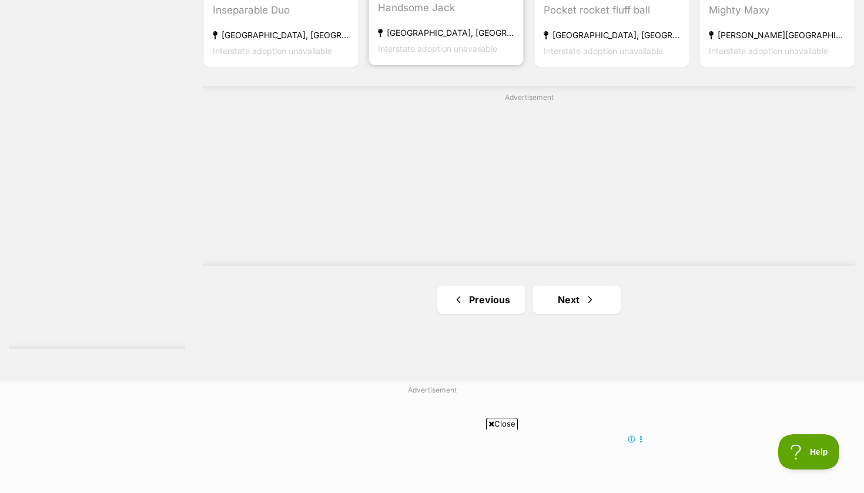
scroll to position [2059, 0]
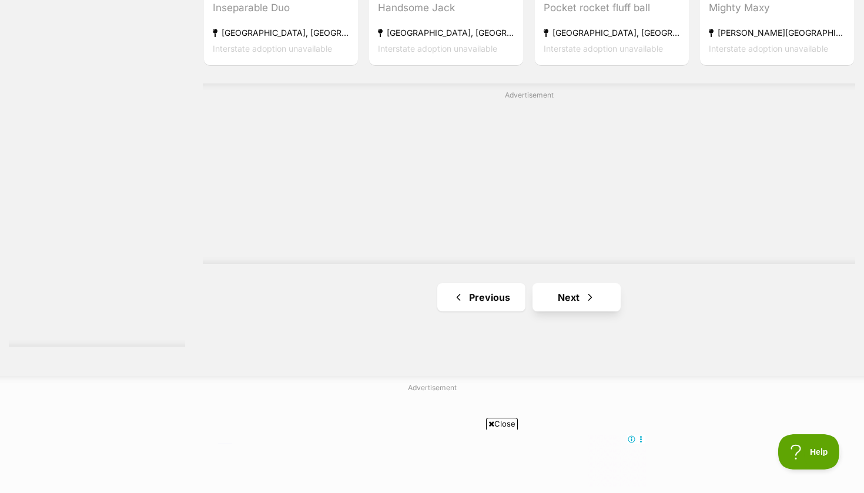
click at [588, 283] on link "Next" at bounding box center [577, 297] width 88 height 28
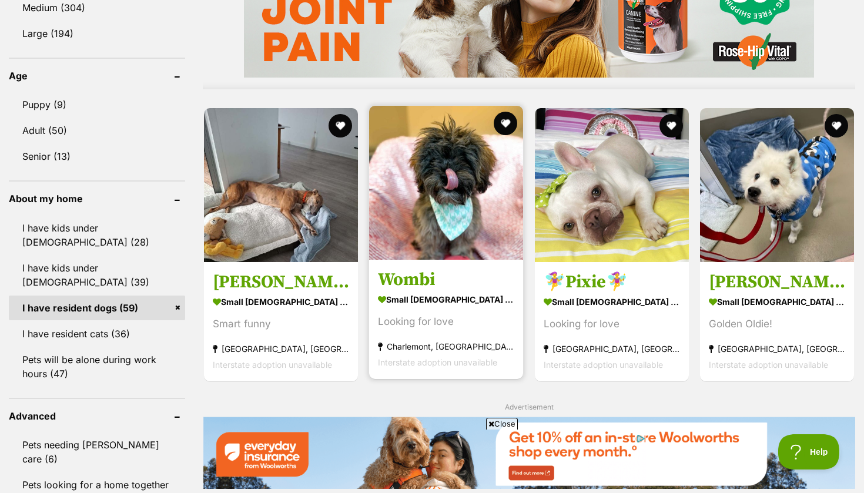
scroll to position [1126, 0]
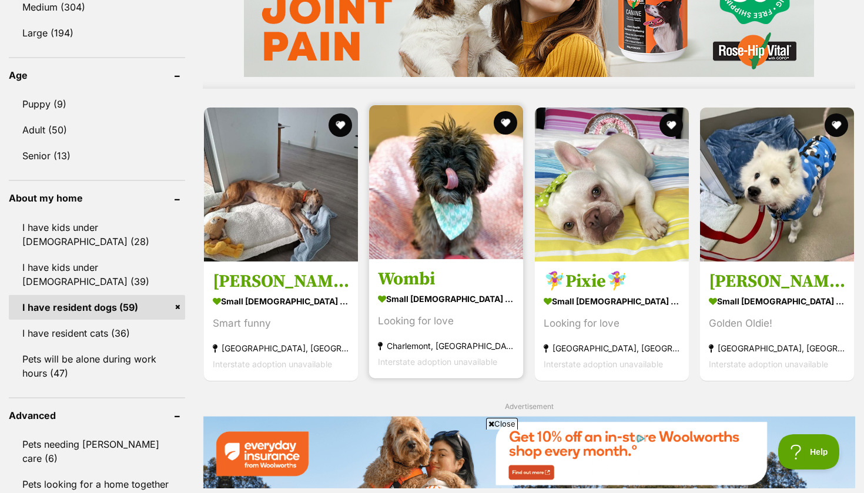
click at [458, 201] on img at bounding box center [446, 182] width 154 height 154
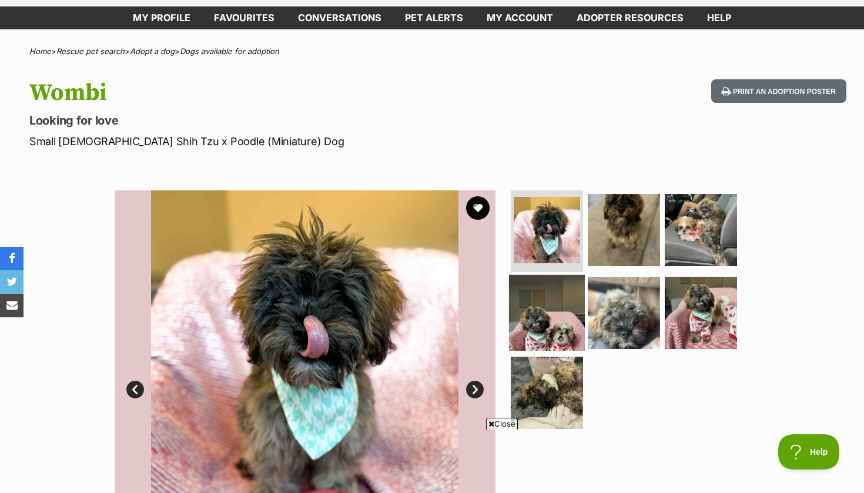
click at [554, 302] on img at bounding box center [547, 313] width 76 height 76
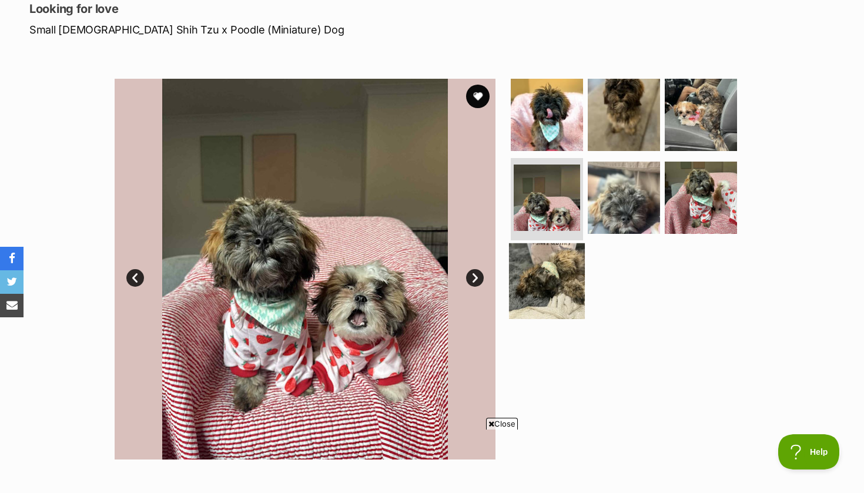
scroll to position [160, 0]
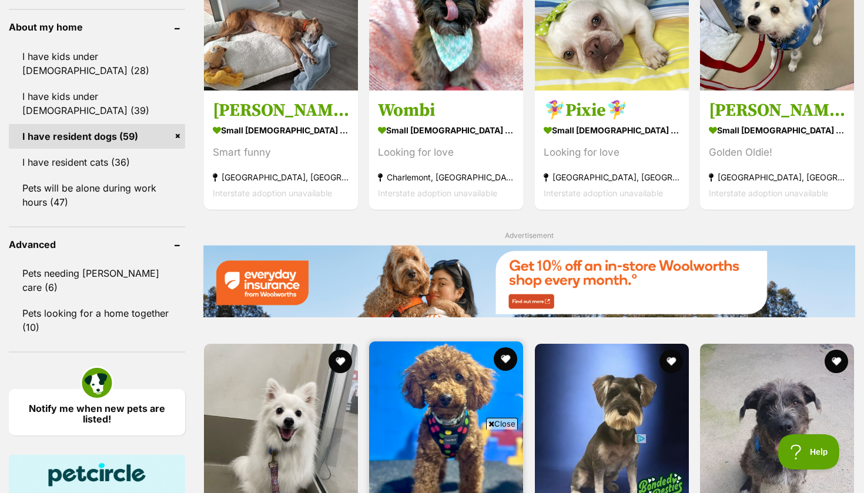
scroll to position [1299, 0]
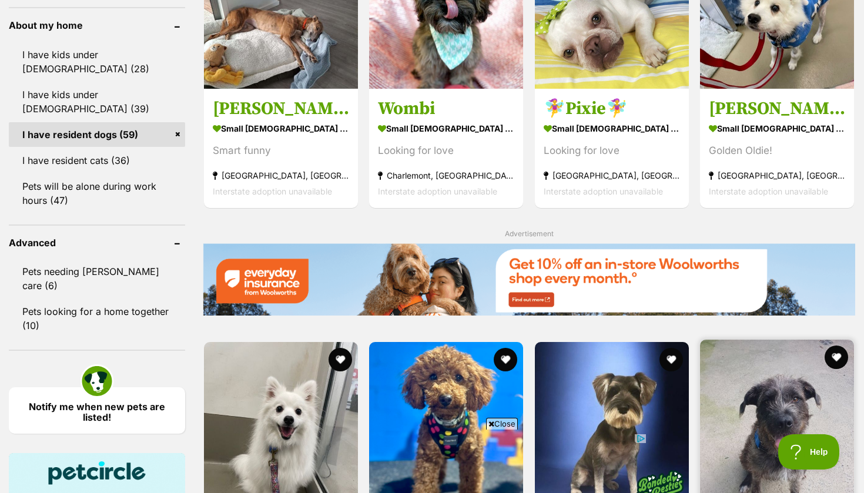
click at [737, 340] on img at bounding box center [777, 417] width 154 height 154
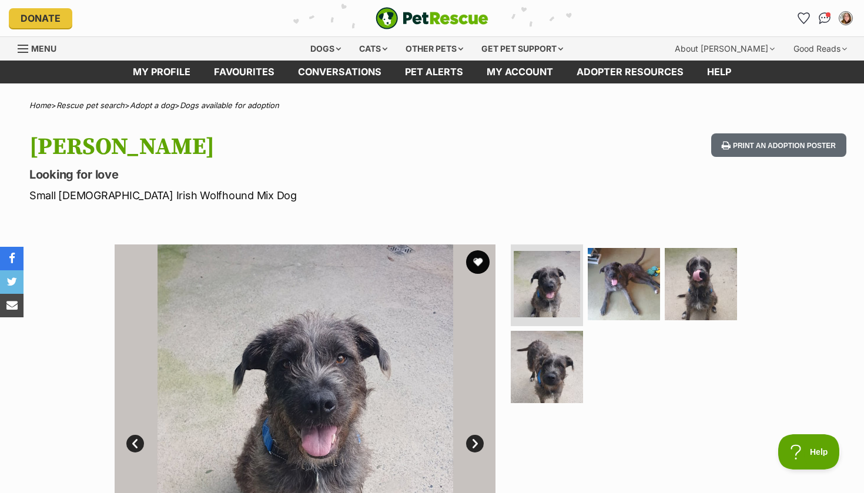
click at [481, 443] on link "Next" at bounding box center [475, 444] width 18 height 18
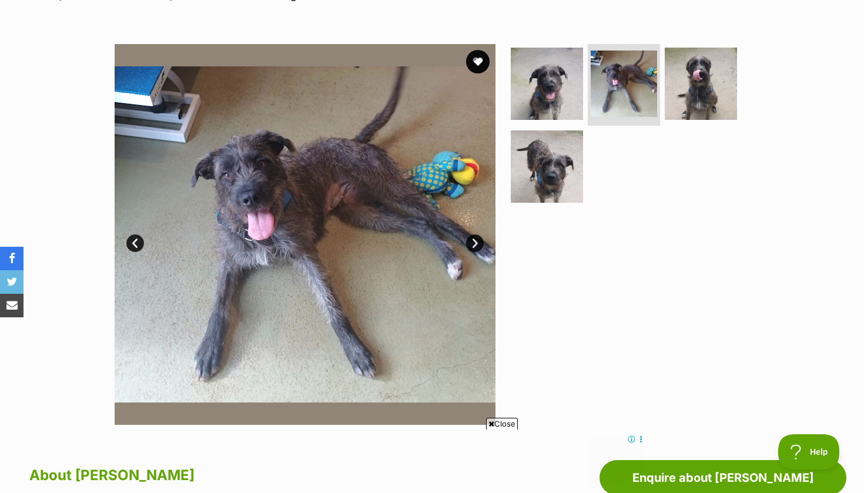
scroll to position [270, 0]
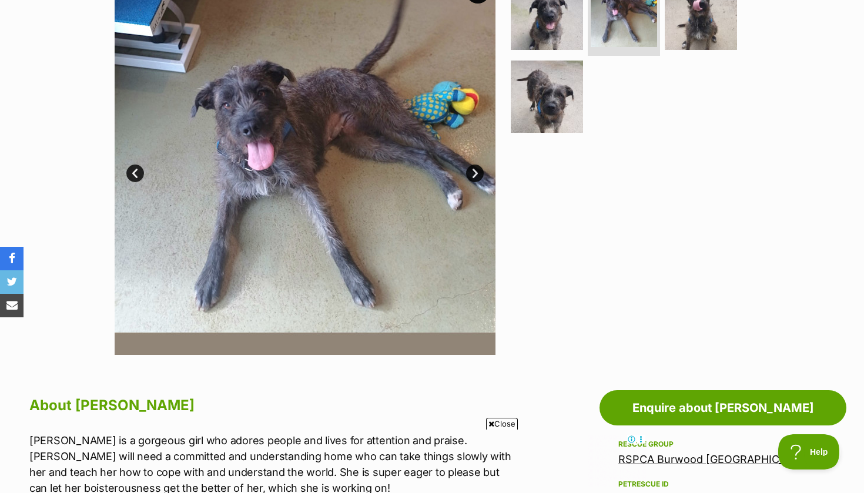
click at [481, 170] on link "Next" at bounding box center [475, 174] width 18 height 18
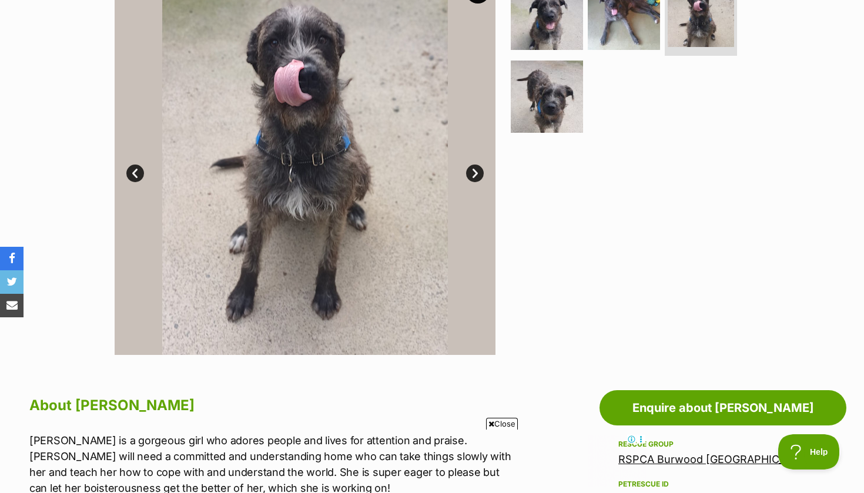
click at [481, 170] on link "Next" at bounding box center [475, 174] width 18 height 18
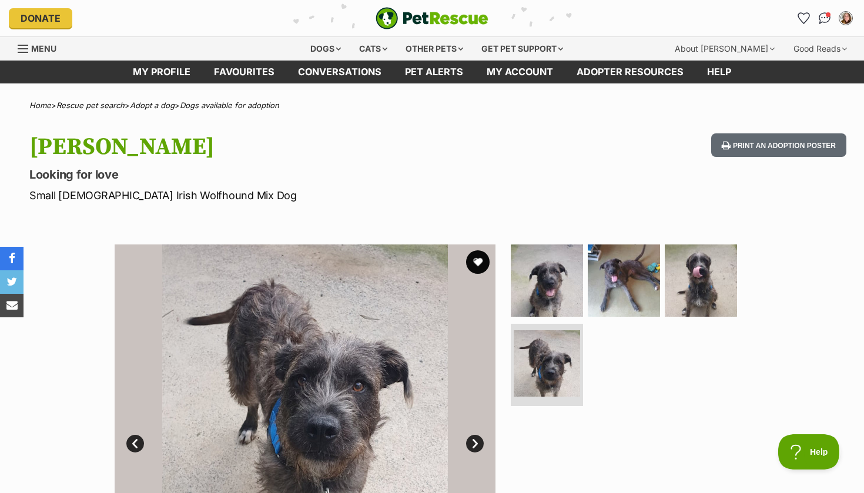
scroll to position [0, 0]
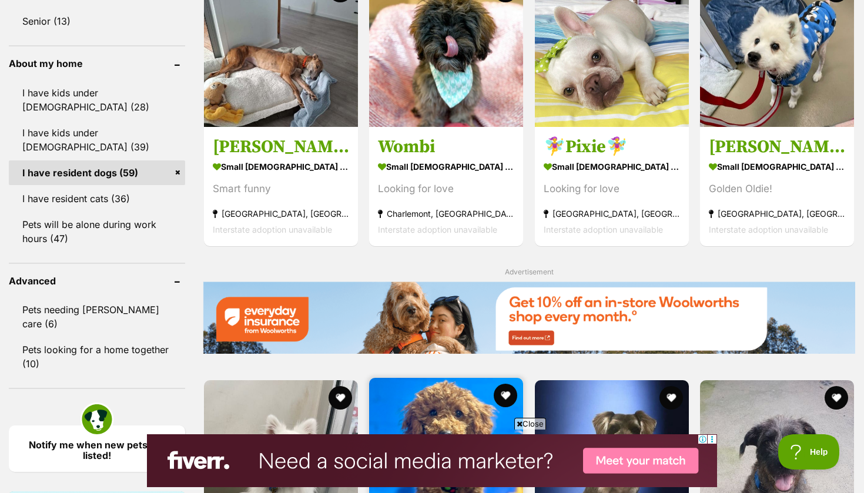
click at [462, 378] on img at bounding box center [446, 455] width 154 height 154
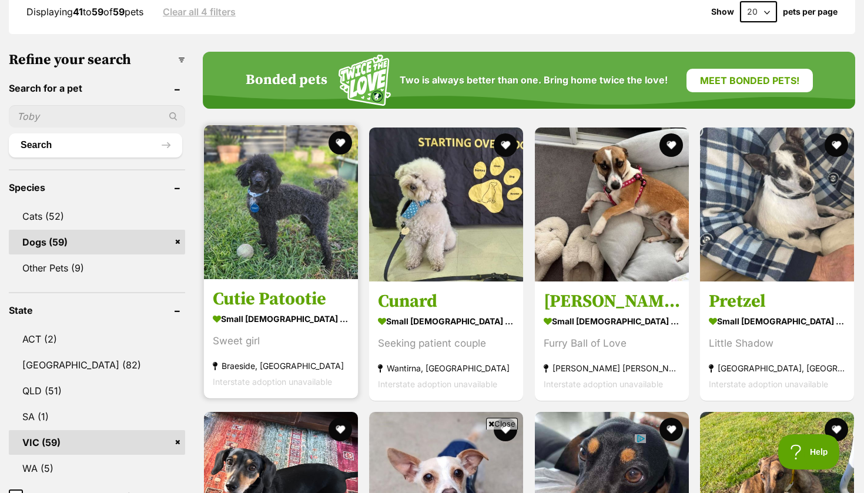
scroll to position [332, 0]
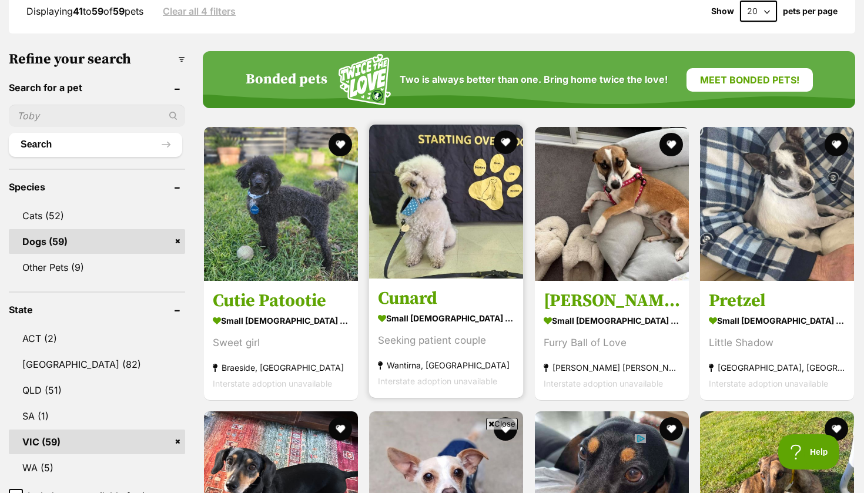
click at [452, 228] on img at bounding box center [446, 202] width 154 height 154
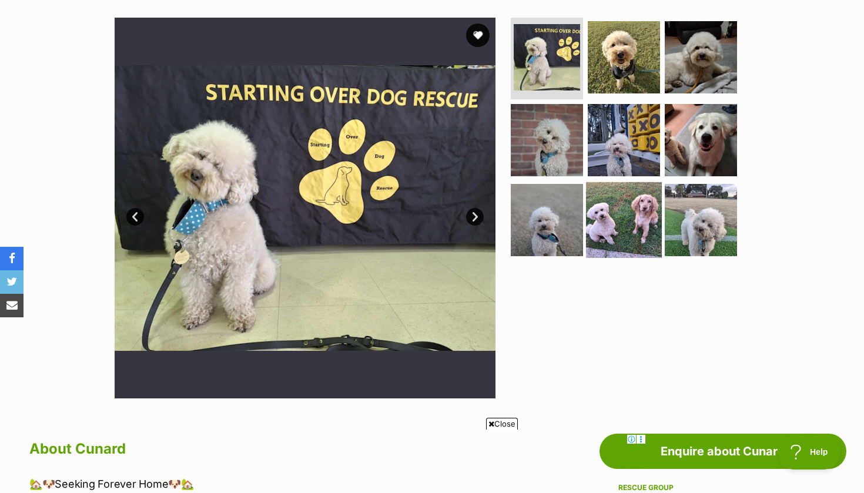
click at [648, 193] on img at bounding box center [624, 220] width 76 height 76
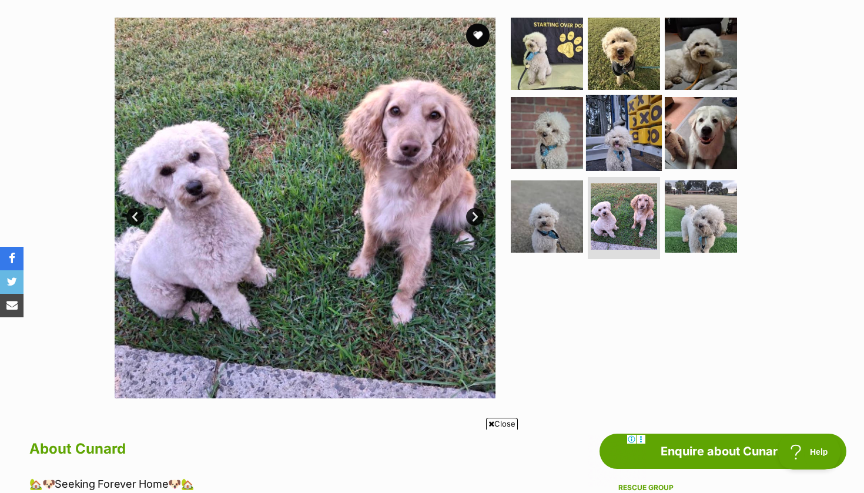
click at [653, 143] on img at bounding box center [624, 133] width 76 height 76
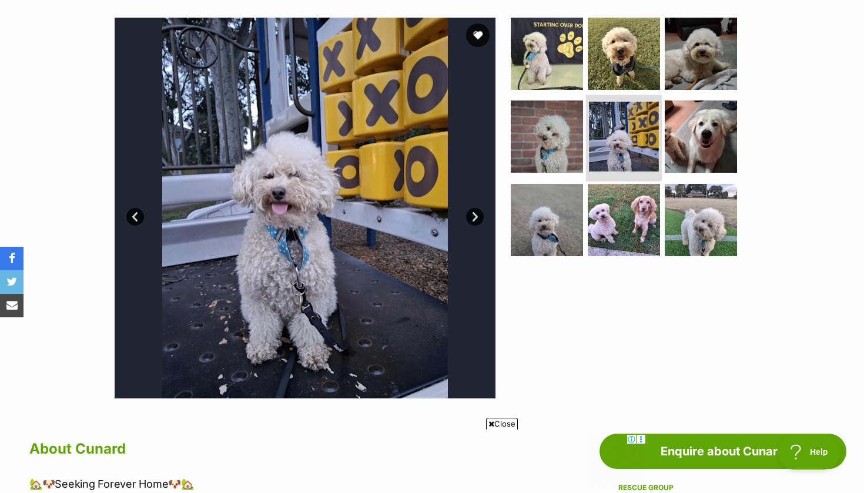
click at [637, 104] on img at bounding box center [624, 137] width 70 height 70
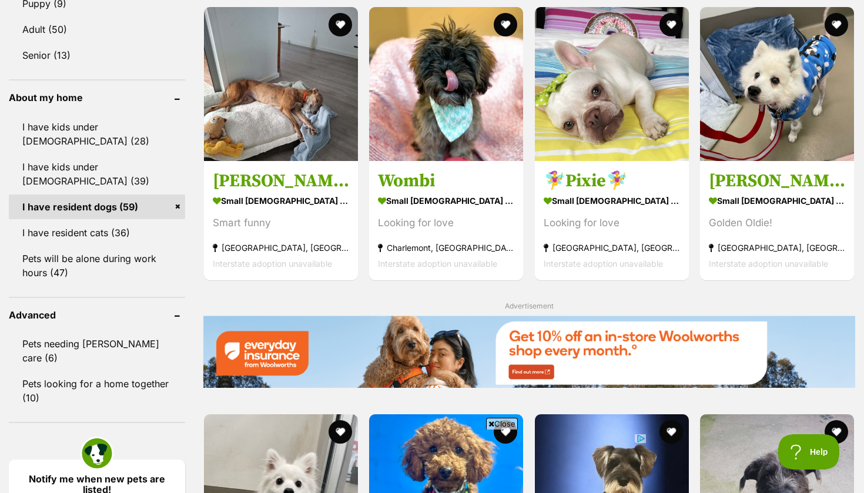
scroll to position [1228, 0]
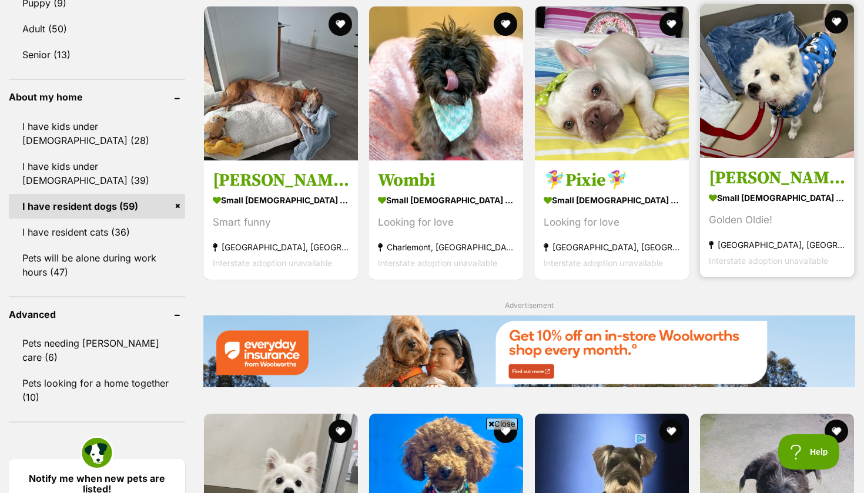
click at [752, 107] on img at bounding box center [777, 81] width 154 height 154
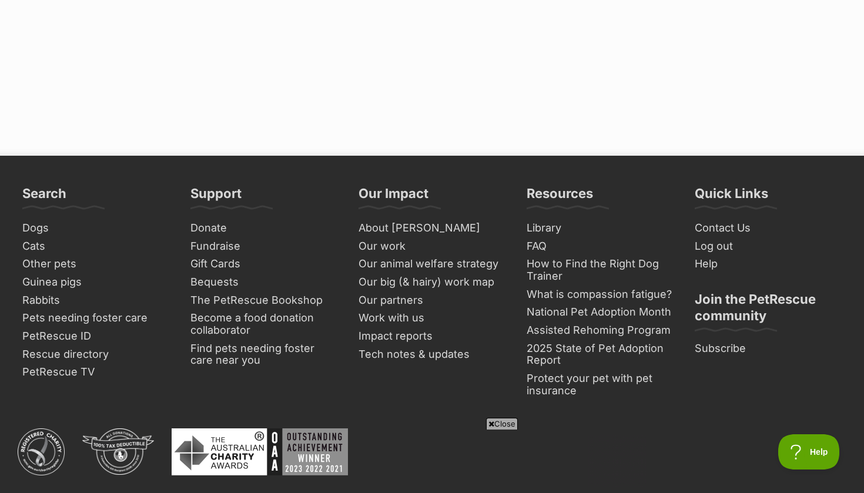
scroll to position [2517, 0]
